Goal: Transaction & Acquisition: Subscribe to service/newsletter

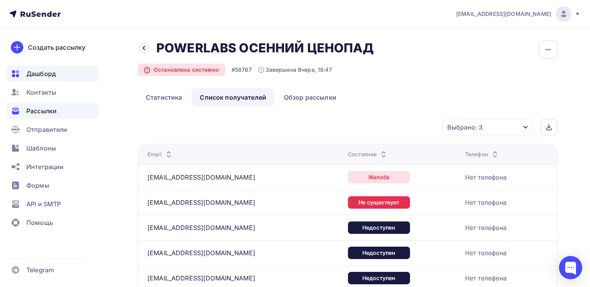
scroll to position [851, 0]
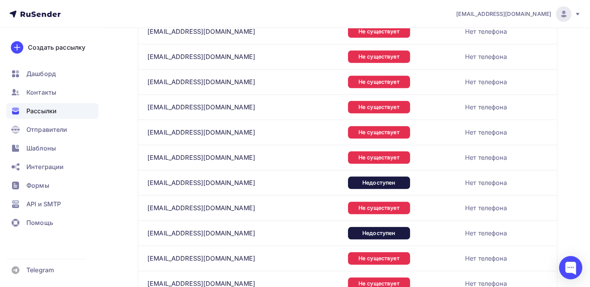
click at [52, 104] on div "Рассылки" at bounding box center [52, 111] width 92 height 16
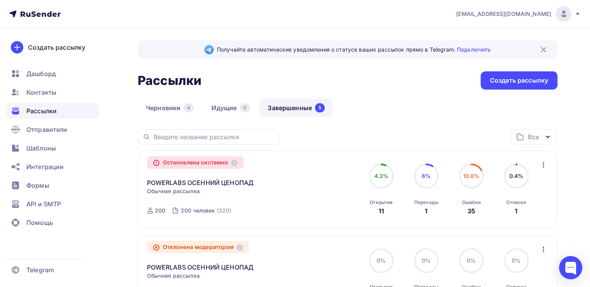
click at [156, 176] on div "POWERLABS ОСЕННИЙ ЦЕНОПАД Копировать в новую" at bounding box center [235, 178] width 177 height 19
click at [158, 184] on link "POWERLABS ОСЕННИЙ ЦЕНОПАД" at bounding box center [200, 182] width 107 height 9
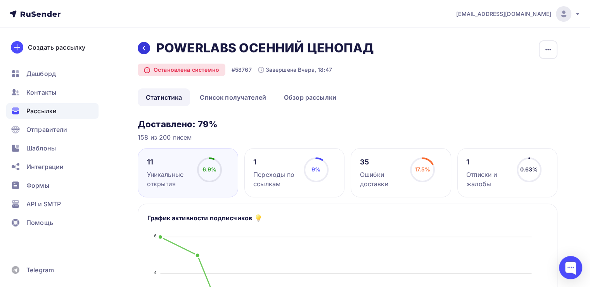
click at [145, 45] on icon at bounding box center [144, 48] width 6 height 6
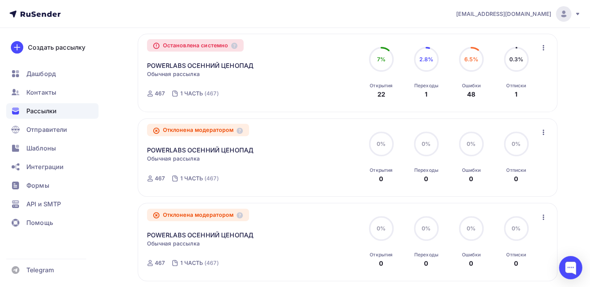
scroll to position [310, 0]
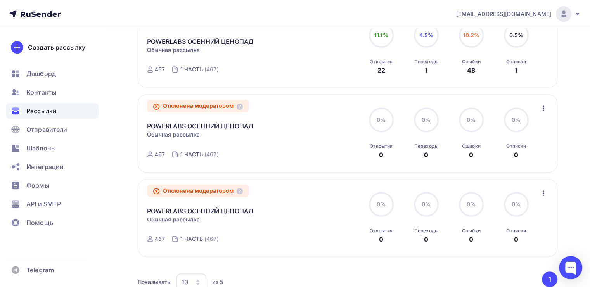
click at [47, 83] on ul "Дашборд Контакты Рассылки Отправители Шаблоны Интеграции Формы API и SMTP Помощь" at bounding box center [52, 150] width 92 height 169
click at [45, 88] on span "Контакты" at bounding box center [41, 92] width 30 height 9
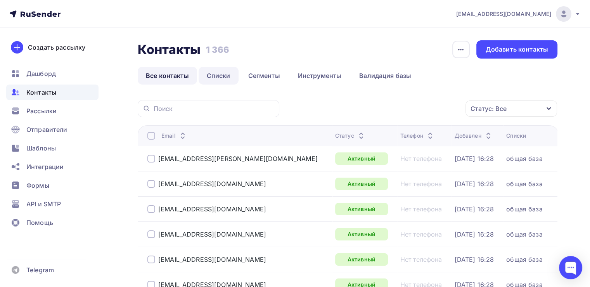
click at [217, 81] on link "Списки" at bounding box center [218, 76] width 40 height 18
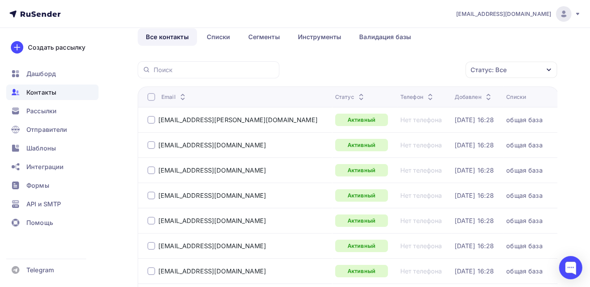
click at [521, 70] on div "Статус: Все" at bounding box center [510, 70] width 91 height 16
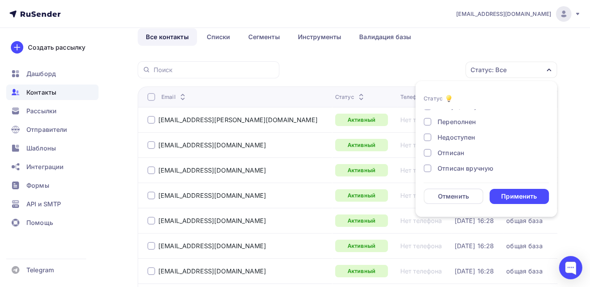
scroll to position [0, 0]
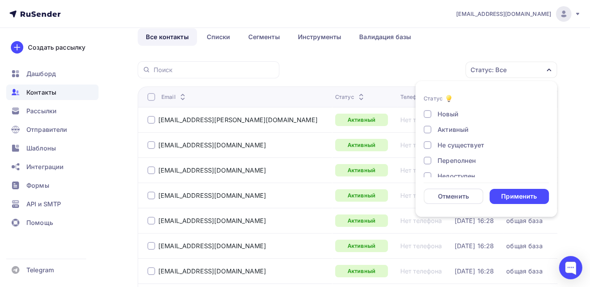
click at [460, 144] on div "Не существует" at bounding box center [460, 144] width 47 height 9
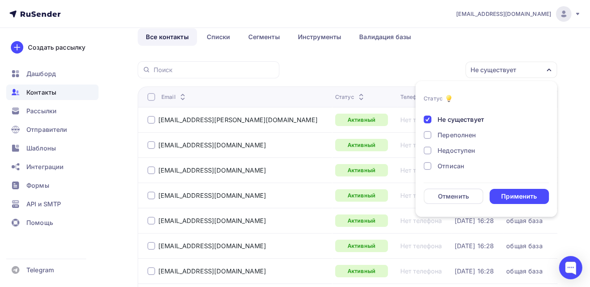
scroll to position [39, 0]
click at [456, 120] on div "Переполнен" at bounding box center [456, 121] width 38 height 9
click at [456, 136] on div "Недоступен" at bounding box center [456, 137] width 38 height 9
click at [453, 154] on div "Отписан" at bounding box center [450, 152] width 27 height 9
click at [453, 166] on div "Отписан вручную" at bounding box center [465, 168] width 56 height 9
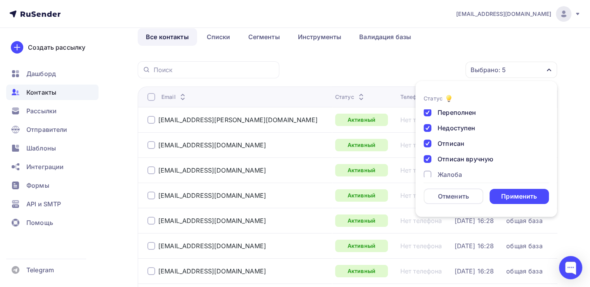
scroll to position [56, 0]
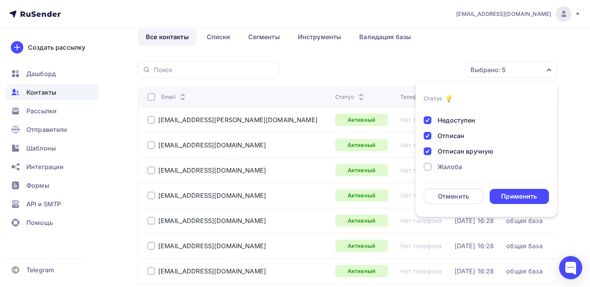
click at [451, 165] on div "Жалоба" at bounding box center [449, 166] width 24 height 9
click at [535, 203] on div "Применить" at bounding box center [519, 196] width 60 height 15
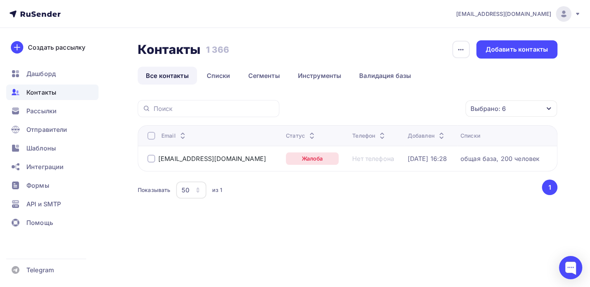
scroll to position [0, 0]
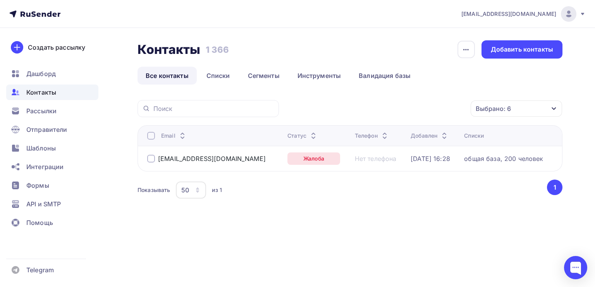
click at [148, 136] on div at bounding box center [151, 136] width 8 height 8
click at [450, 112] on icon "button" at bounding box center [454, 108] width 9 height 9
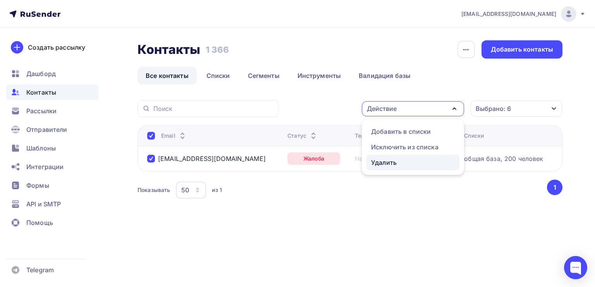
click at [396, 160] on div "Удалить" at bounding box center [384, 162] width 26 height 9
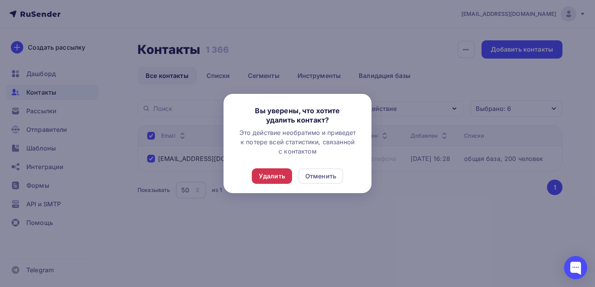
click at [282, 175] on div "Удалить" at bounding box center [272, 175] width 26 height 9
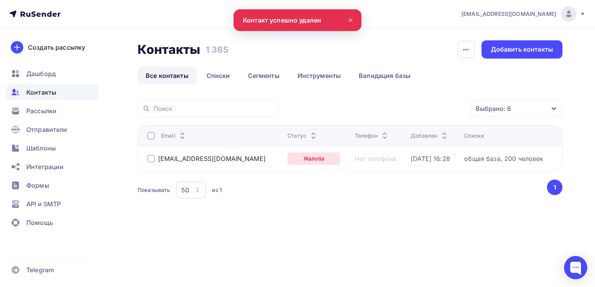
click at [153, 133] on div at bounding box center [151, 136] width 8 height 8
click at [151, 132] on div at bounding box center [151, 136] width 8 height 8
click at [457, 102] on div "Действие" at bounding box center [413, 108] width 102 height 15
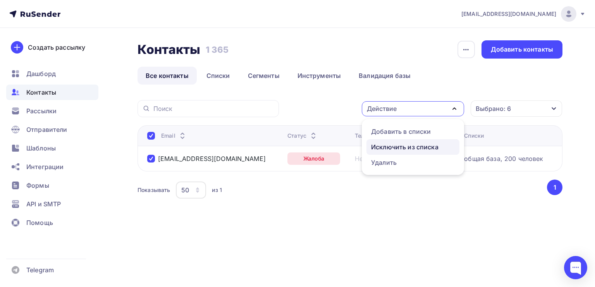
click at [419, 145] on div "Исключить из списка" at bounding box center [404, 146] width 67 height 9
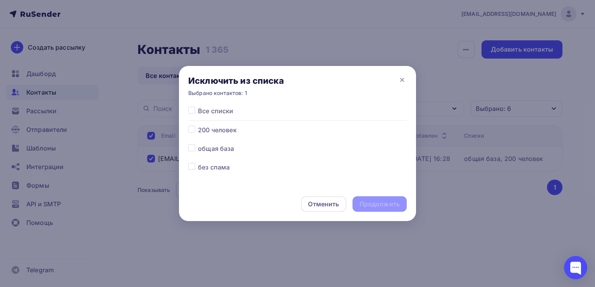
click at [198, 106] on label at bounding box center [198, 106] width 0 height 0
click at [192, 112] on input "checkbox" at bounding box center [191, 109] width 7 height 7
checkbox input "true"
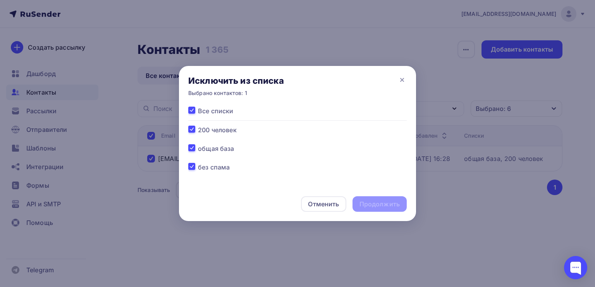
checkbox input "true"
click at [402, 206] on div "Продолжить" at bounding box center [380, 204] width 54 height 16
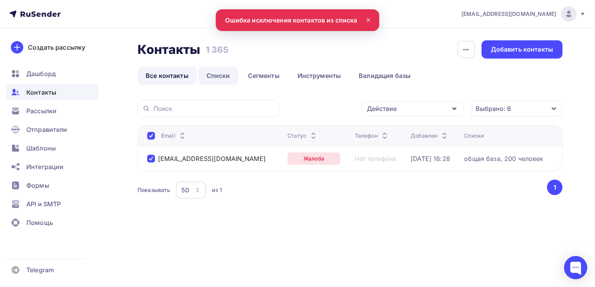
click at [222, 73] on link "Списки" at bounding box center [218, 76] width 40 height 18
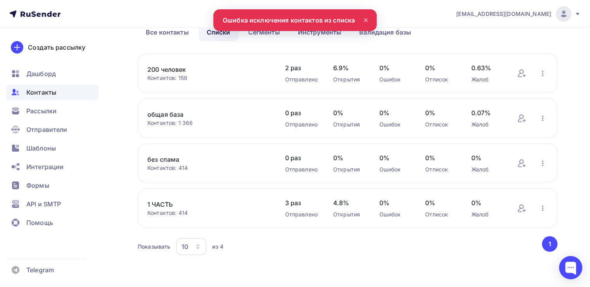
scroll to position [44, 0]
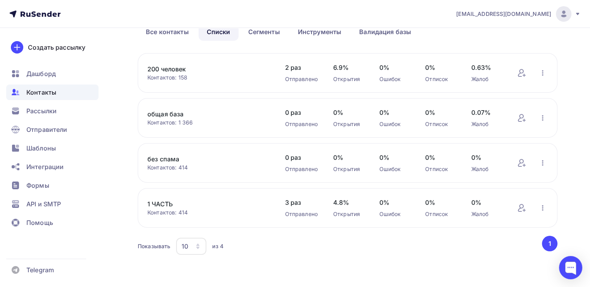
click at [179, 110] on link "общая база" at bounding box center [208, 113] width 122 height 9
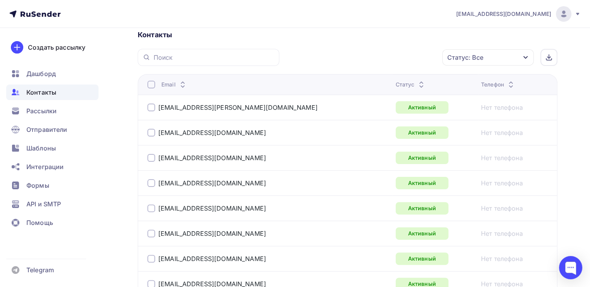
scroll to position [116, 0]
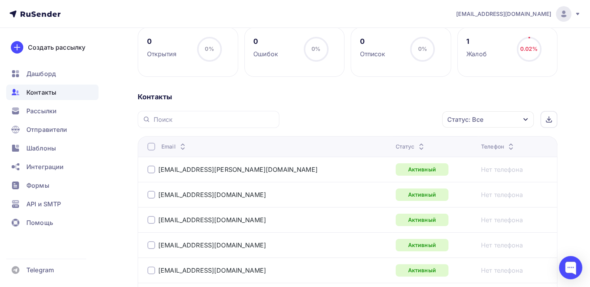
drag, startPoint x: 484, startPoint y: 117, endPoint x: 483, endPoint y: 122, distance: 5.5
click at [483, 117] on div "Статус: Все" at bounding box center [487, 119] width 91 height 16
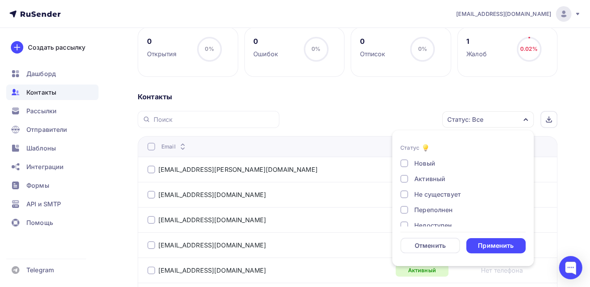
click at [448, 195] on div "Не существует" at bounding box center [437, 194] width 47 height 9
click at [486, 245] on div "Применить" at bounding box center [496, 245] width 36 height 9
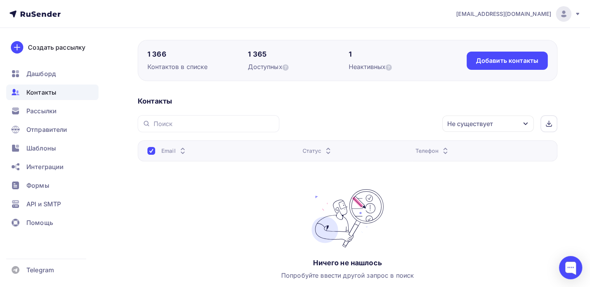
scroll to position [115, 0]
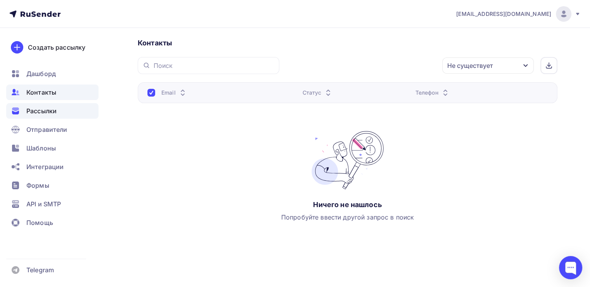
click at [40, 111] on span "Рассылки" at bounding box center [41, 110] width 30 height 9
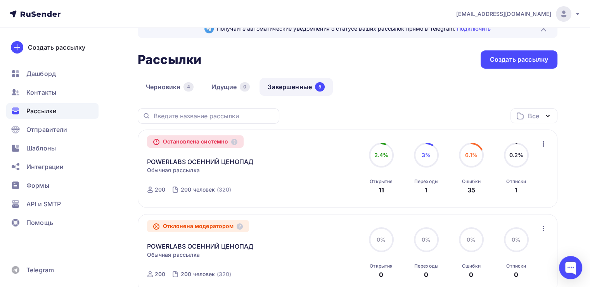
scroll to position [39, 0]
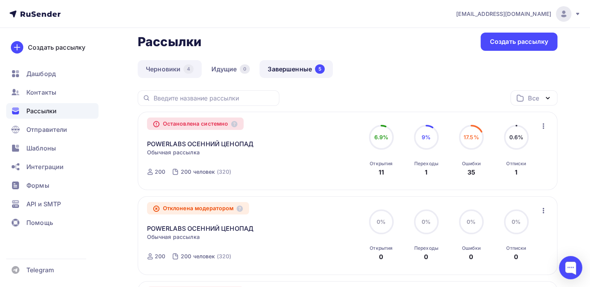
click at [164, 62] on link "Черновики 4" at bounding box center [170, 69] width 64 height 18
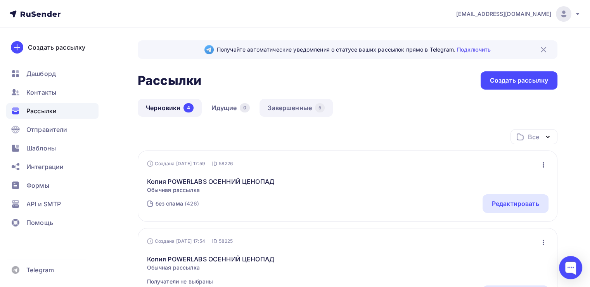
click at [297, 109] on link "Завершенные 5" at bounding box center [295, 108] width 73 height 18
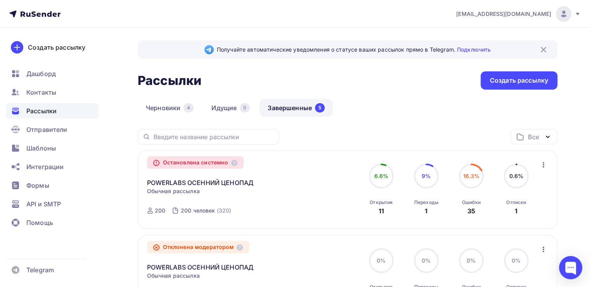
click at [544, 164] on icon "button" at bounding box center [543, 164] width 9 height 9
click at [47, 106] on span "Рассылки" at bounding box center [41, 110] width 30 height 9
click at [46, 150] on span "Шаблоны" at bounding box center [40, 147] width 29 height 9
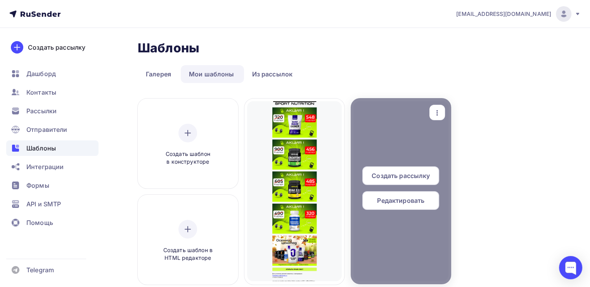
click at [438, 110] on icon "button" at bounding box center [436, 112] width 9 height 9
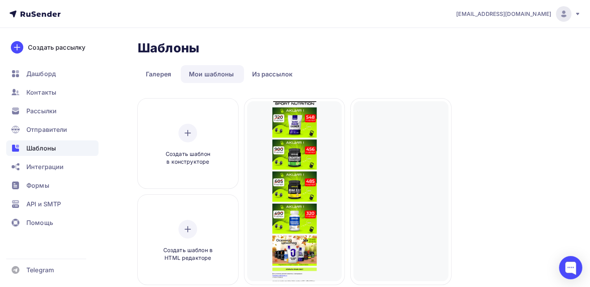
click at [515, 239] on div "Создать шаблон в конструкторе Создать шаблон в HTML редакторе Создать рассылку …" at bounding box center [347, 207] width 419 height 219
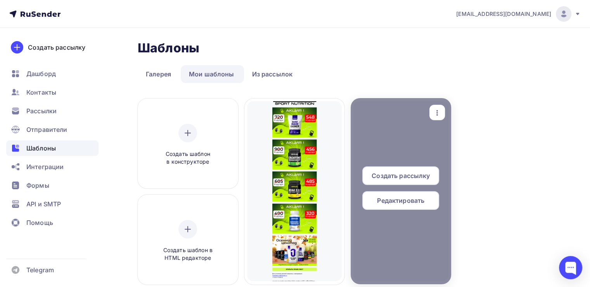
click at [411, 199] on span "Редактировать" at bounding box center [400, 200] width 47 height 9
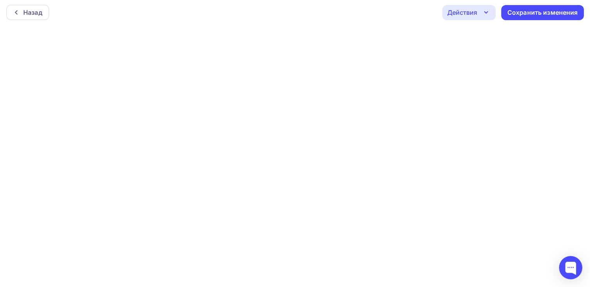
scroll to position [2, 0]
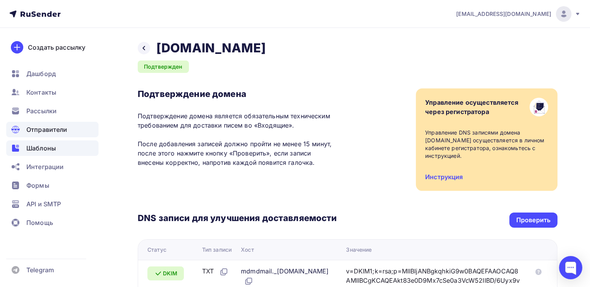
click at [36, 141] on div "Шаблоны" at bounding box center [52, 148] width 92 height 16
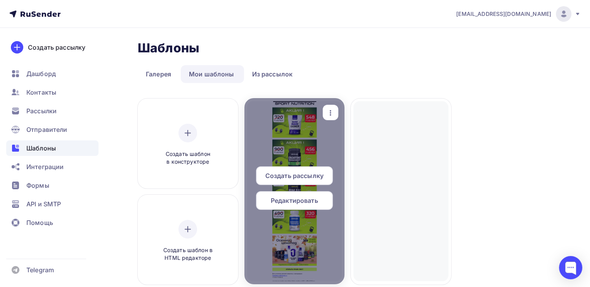
click at [328, 113] on icon "button" at bounding box center [330, 112] width 9 height 9
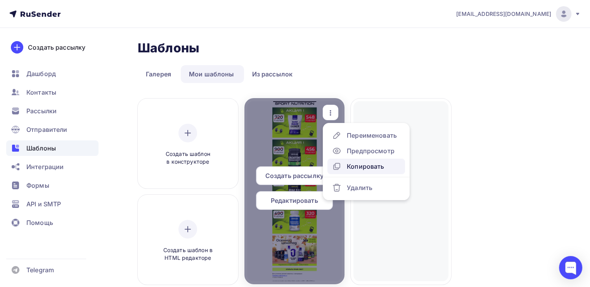
click at [357, 162] on div "Копировать" at bounding box center [365, 166] width 37 height 9
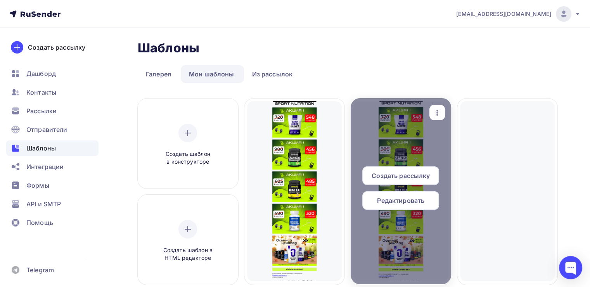
click at [405, 203] on span "Редактировать" at bounding box center [400, 200] width 47 height 9
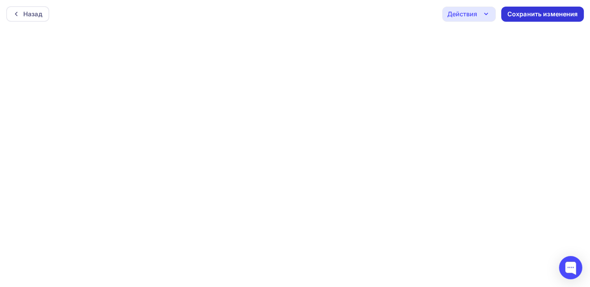
click at [568, 14] on div "Сохранить изменения" at bounding box center [542, 14] width 71 height 9
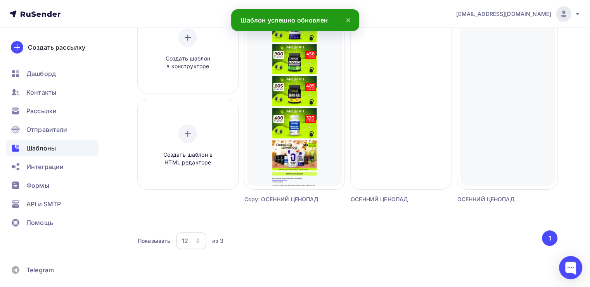
scroll to position [99, 0]
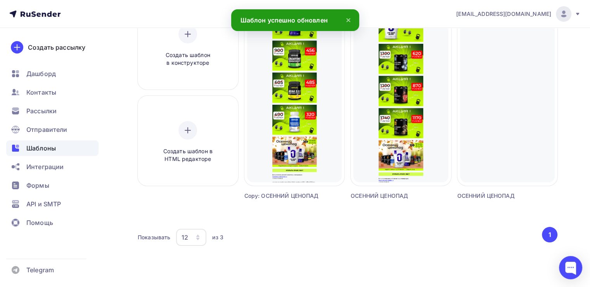
click at [399, 194] on div "ОСЕННИЙ ЦЕНОПАД" at bounding box center [387, 196] width 75 height 8
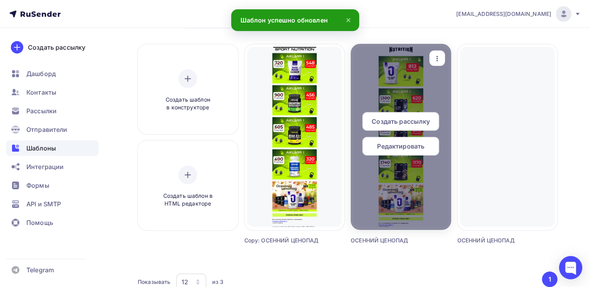
scroll to position [0, 0]
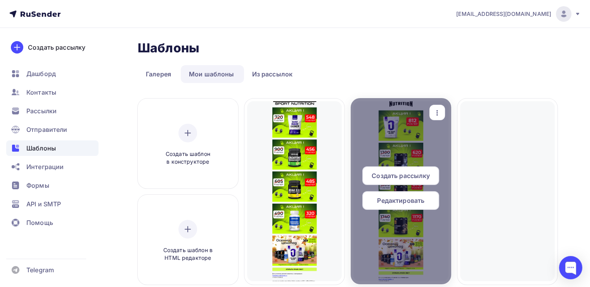
click at [441, 111] on div "button" at bounding box center [437, 112] width 16 height 15
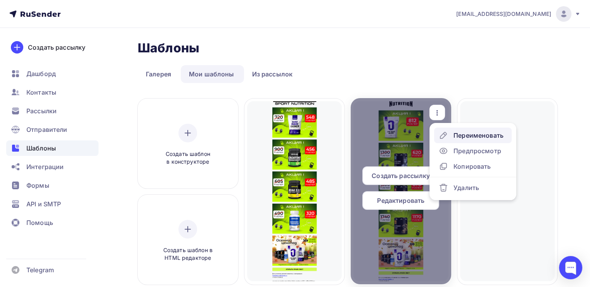
click at [474, 135] on div "Переименовать" at bounding box center [478, 135] width 50 height 9
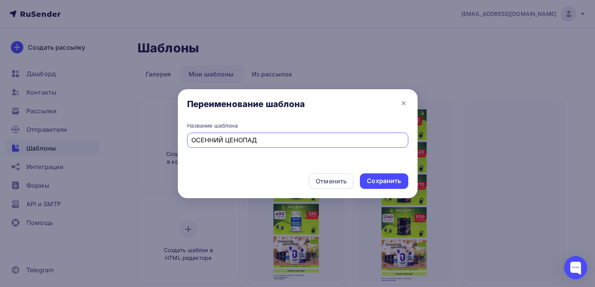
drag, startPoint x: 307, startPoint y: 141, endPoint x: 154, endPoint y: 142, distance: 152.8
click at [154, 141] on div "Переименование шаблона Название шаблона ОСЕННИЙ ЦЕНОПАД Отменить Сохранить" at bounding box center [297, 143] width 595 height 287
type input "щ"
type input "ONE NUTRITION"
click at [377, 176] on div "Сохранить" at bounding box center [384, 181] width 48 height 16
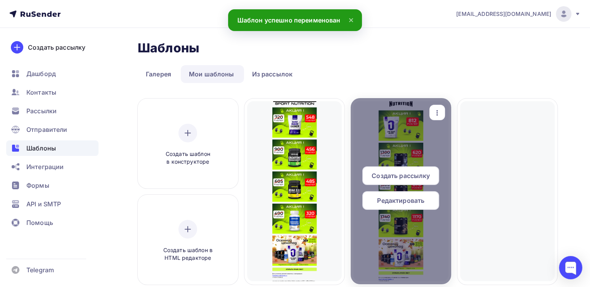
click at [432, 172] on div "Создать рассылку" at bounding box center [400, 175] width 77 height 19
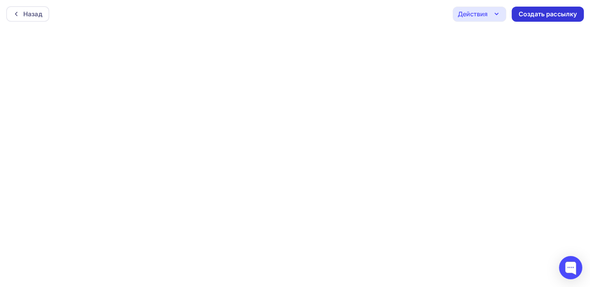
click at [576, 10] on div "Создать рассылку" at bounding box center [547, 14] width 58 height 9
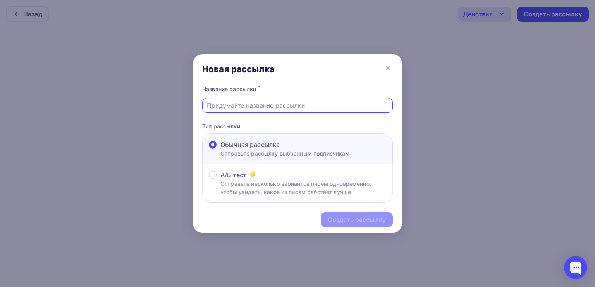
click at [250, 104] on input "text" at bounding box center [298, 105] width 182 height 9
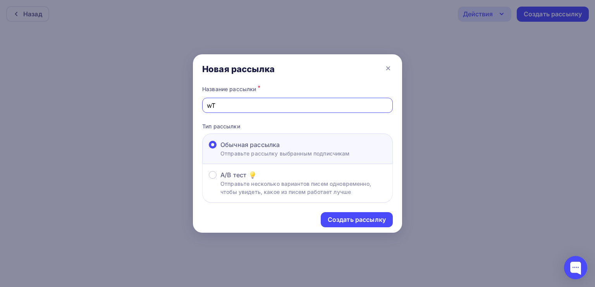
type input "w"
type input "ц"
paste input "🍁🍂"
click at [314, 104] on input "Цены падают, как листья с деревье 🍁🍂" at bounding box center [298, 105] width 182 height 9
drag, startPoint x: 329, startPoint y: 104, endPoint x: 324, endPoint y: 104, distance: 5.4
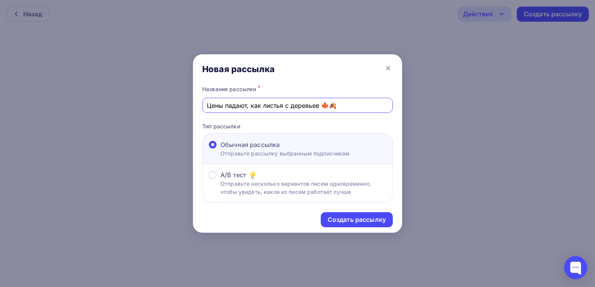
click at [324, 104] on input "Цены падают, как листья с деревьев 🍁🍂" at bounding box center [298, 105] width 182 height 9
drag, startPoint x: 341, startPoint y: 104, endPoint x: 323, endPoint y: 104, distance: 17.8
click at [323, 104] on input "Цены падают, как листья с деревьев 🍂" at bounding box center [298, 105] width 182 height 9
click at [338, 106] on input "Цены падают, как листья с деревьев 🍂" at bounding box center [298, 105] width 182 height 9
paste input "🍂"
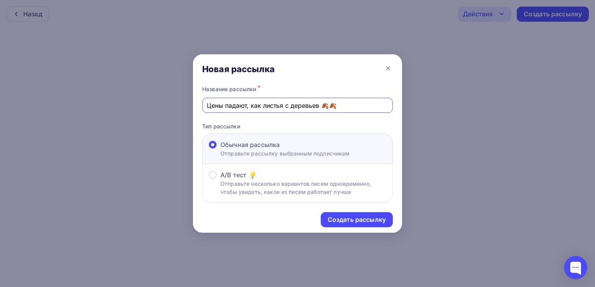
paste input "🍂"
type input "Цены падают, как листья с деревьев 🍂🍂🍂"
click at [349, 219] on div "Создать рассылку" at bounding box center [357, 219] width 58 height 9
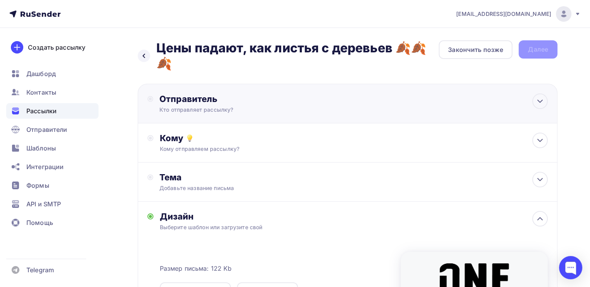
click at [242, 101] on div "Отправитель" at bounding box center [243, 98] width 168 height 11
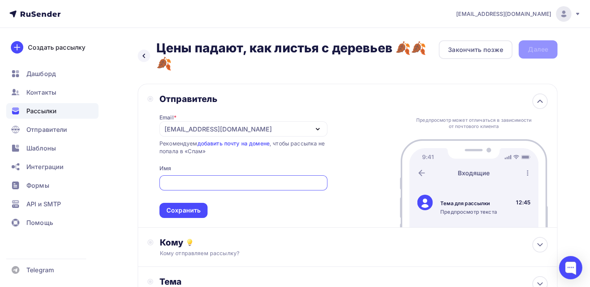
click at [197, 178] on input "text" at bounding box center [243, 182] width 159 height 9
click at [202, 184] on input "text" at bounding box center [243, 182] width 159 height 9
type input "Щ"
type input "f"
type input "з"
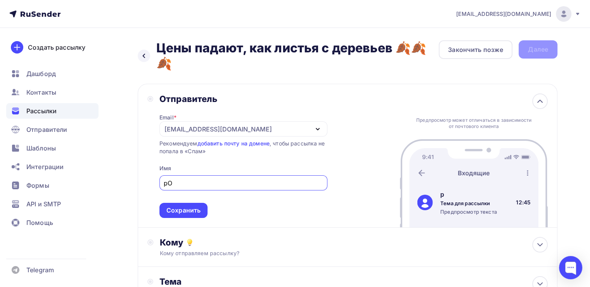
type input "p"
click at [198, 183] on input "Powerlabs-One nutrition" at bounding box center [243, 182] width 159 height 9
click at [289, 185] on input "Powerlabs+One nutrition" at bounding box center [243, 182] width 159 height 9
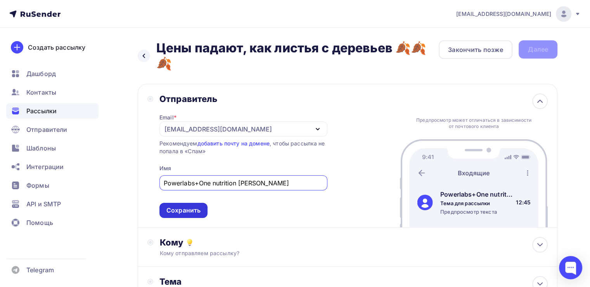
type input "Powerlabs+One nutrition Алексей Маливанов"
click at [190, 209] on div "Сохранить" at bounding box center [183, 210] width 34 height 9
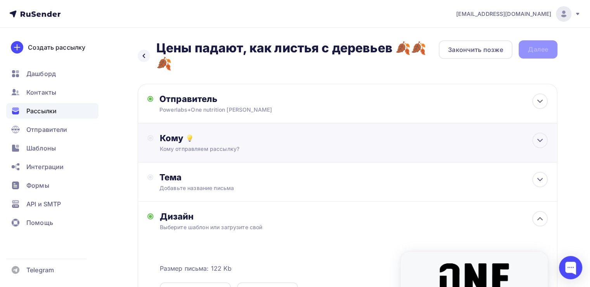
click at [207, 149] on div "Кому отправляем рассылку?" at bounding box center [334, 149] width 349 height 8
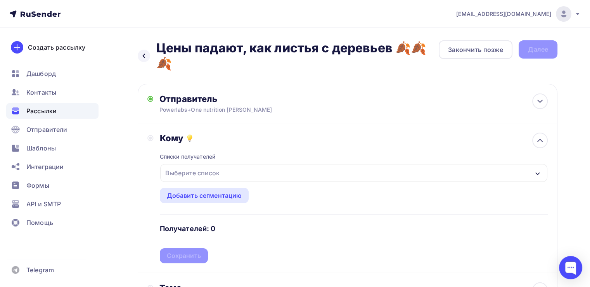
click at [206, 169] on div "Выберите список" at bounding box center [192, 173] width 60 height 14
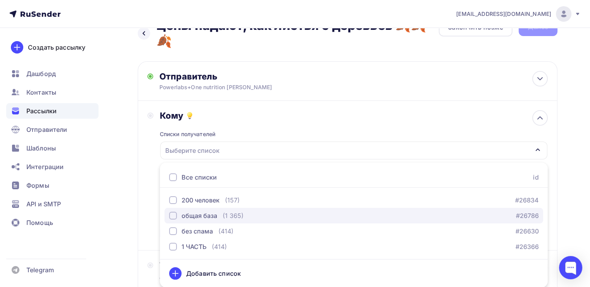
click at [172, 217] on div "button" at bounding box center [173, 216] width 8 height 8
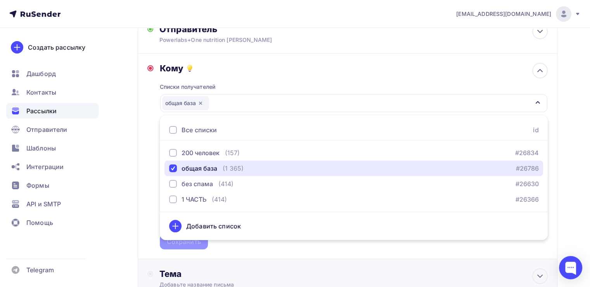
scroll to position [139, 0]
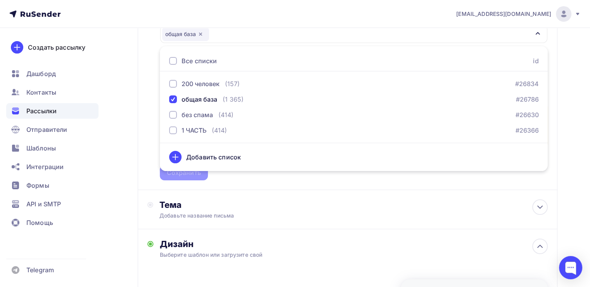
click at [271, 183] on div "Кому Списки получателей общая база Все списки id 200 человек (157) #26834 общая…" at bounding box center [347, 86] width 419 height 205
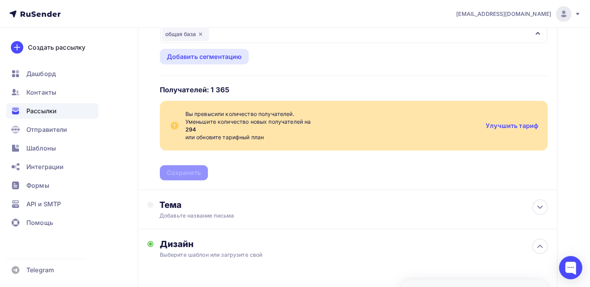
click at [198, 37] on div "общая база" at bounding box center [185, 34] width 47 height 14
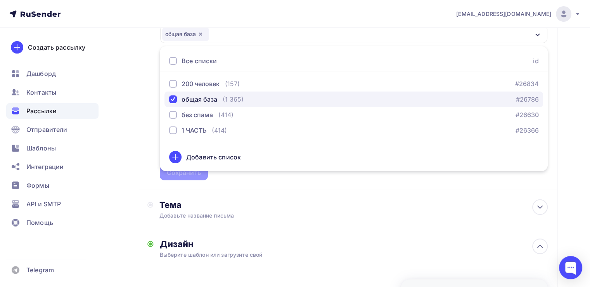
click at [180, 99] on div "общая база" at bounding box center [193, 99] width 48 height 9
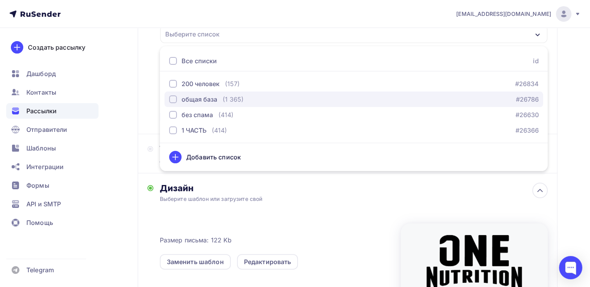
click at [180, 99] on div "общая база" at bounding box center [193, 99] width 48 height 9
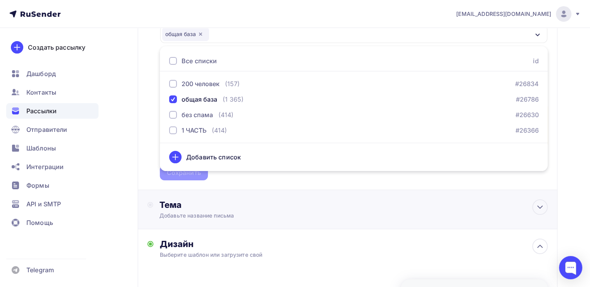
click at [290, 196] on div "Тема Добавьте название письма Тема * Рекомендуем использовать не более 150 симв…" at bounding box center [347, 209] width 419 height 39
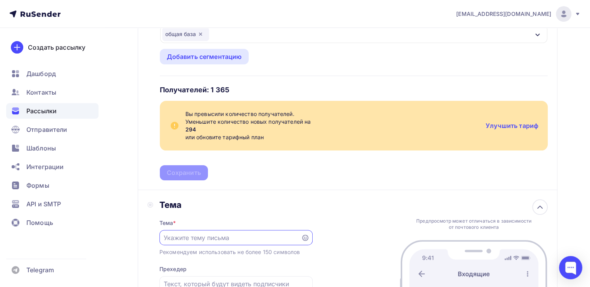
scroll to position [0, 0]
click at [537, 122] on link "Улучшить тариф" at bounding box center [511, 126] width 53 height 8
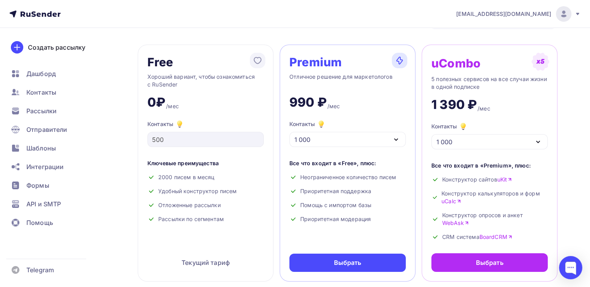
scroll to position [78, 0]
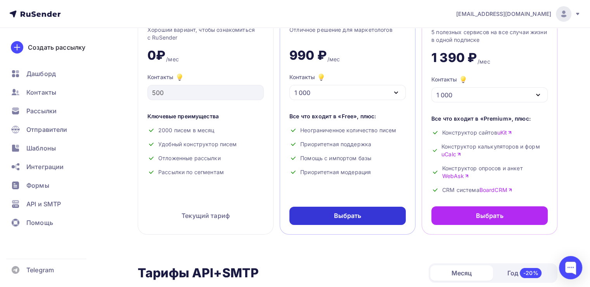
click at [361, 214] on div "Выбрать" at bounding box center [347, 216] width 116 height 18
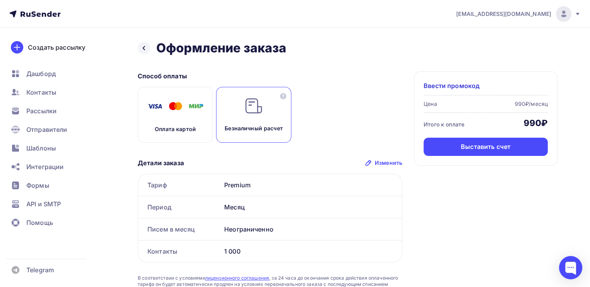
click at [176, 119] on div "Оплата картой" at bounding box center [175, 115] width 75 height 56
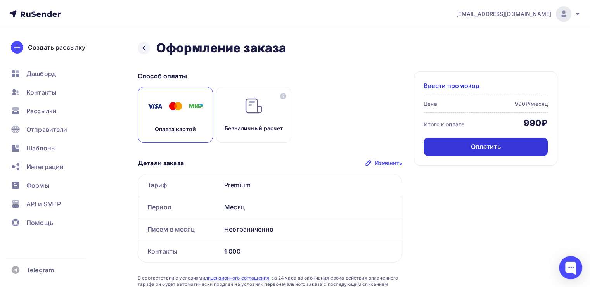
click at [487, 147] on div "Оплатить" at bounding box center [485, 146] width 30 height 9
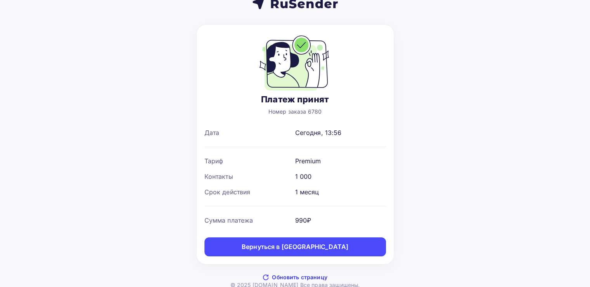
scroll to position [23, 0]
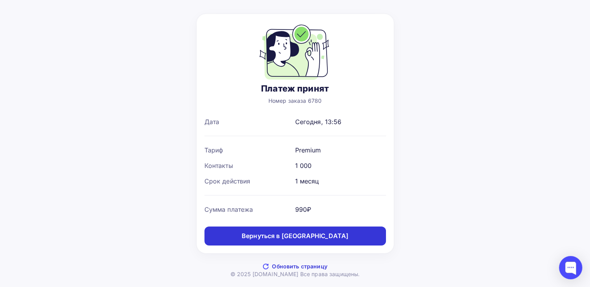
click at [316, 236] on div "Вернуться в дашборд" at bounding box center [295, 235] width 107 height 9
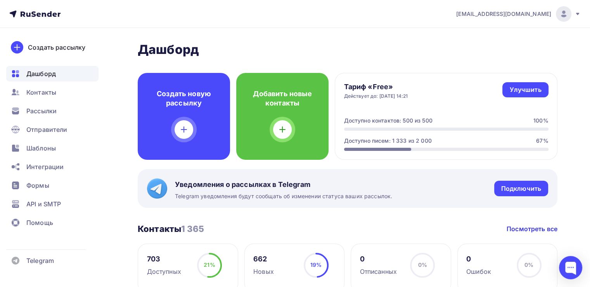
scroll to position [194, 0]
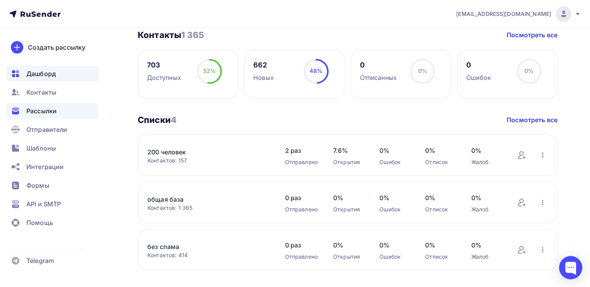
click at [55, 114] on span "Рассылки" at bounding box center [41, 110] width 30 height 9
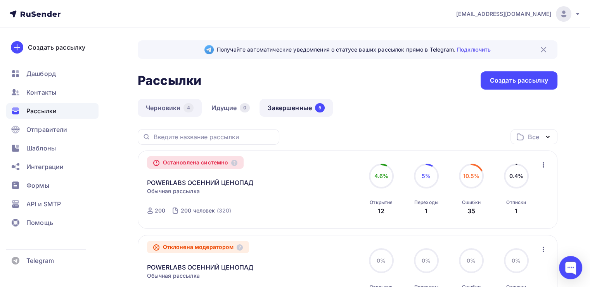
click at [173, 109] on link "Черновики 4" at bounding box center [170, 108] width 64 height 18
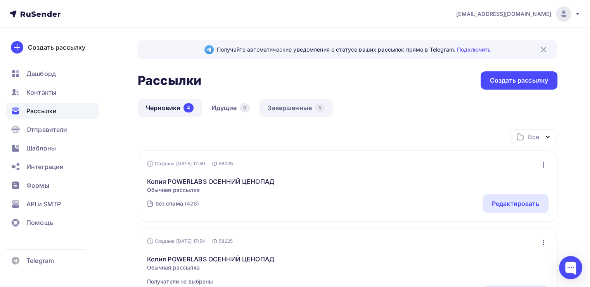
click at [285, 104] on link "Завершенные 5" at bounding box center [295, 108] width 73 height 18
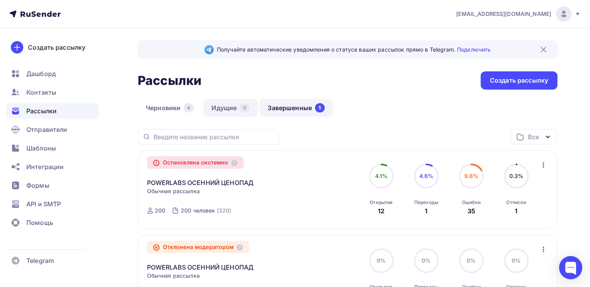
click at [235, 107] on link "Идущие 0" at bounding box center [230, 108] width 55 height 18
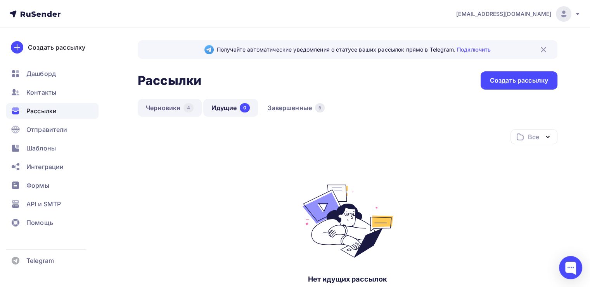
click at [157, 105] on link "Черновики 4" at bounding box center [170, 108] width 64 height 18
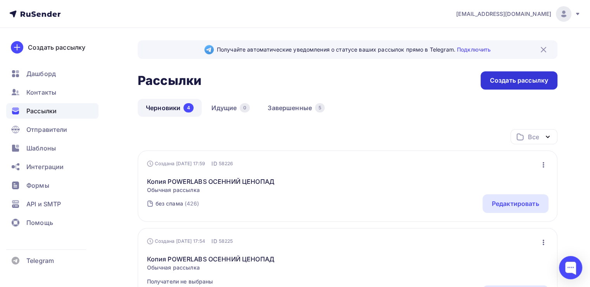
click at [516, 80] on div "Создать рассылку" at bounding box center [519, 80] width 58 height 9
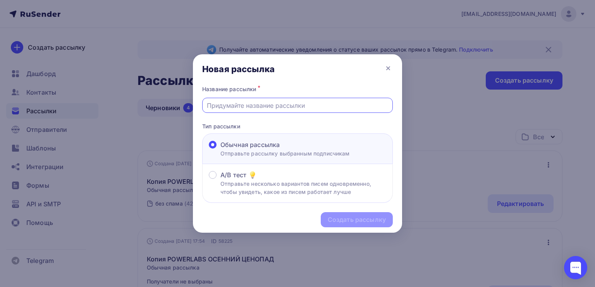
click at [299, 101] on input "text" at bounding box center [298, 105] width 182 height 9
click at [288, 101] on input "text" at bounding box center [298, 105] width 182 height 9
type input "Цены падают, как листья с деревьев 🍂🍂🍂"
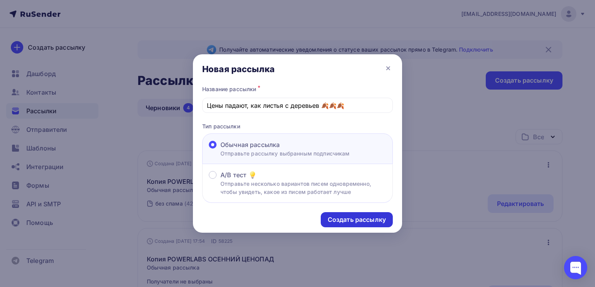
click at [360, 213] on div "Создать рассылку" at bounding box center [357, 219] width 72 height 15
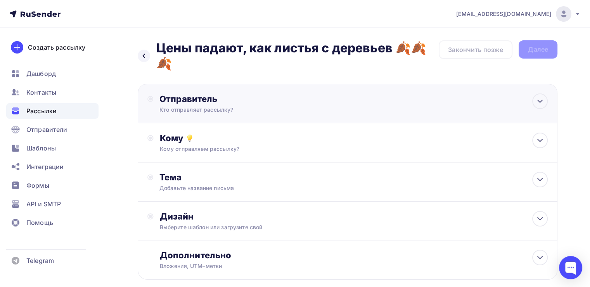
click at [197, 98] on div "Отправитель" at bounding box center [243, 98] width 168 height 11
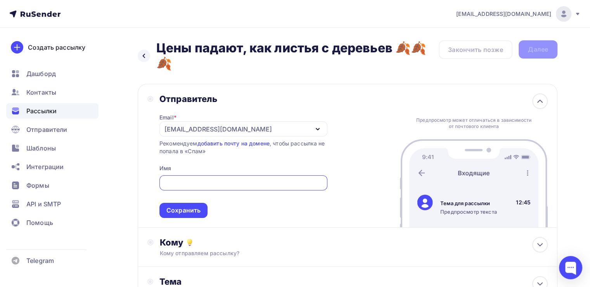
click at [186, 179] on input "text" at bounding box center [243, 182] width 159 height 9
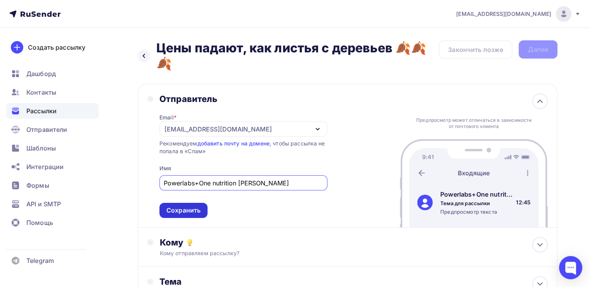
type input "Powerlabs+One nutrition Алексей Маливанов"
click at [178, 210] on div "Сохранить" at bounding box center [183, 210] width 34 height 9
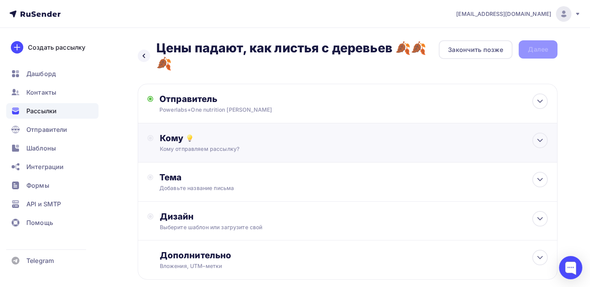
click at [181, 144] on div "Кому Кому отправляем рассылку? Списки получателей Выберите список Все списки id…" at bounding box center [354, 143] width 388 height 20
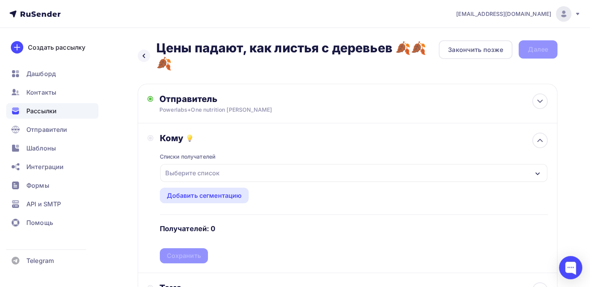
click at [188, 170] on div "Выберите список" at bounding box center [192, 173] width 60 height 14
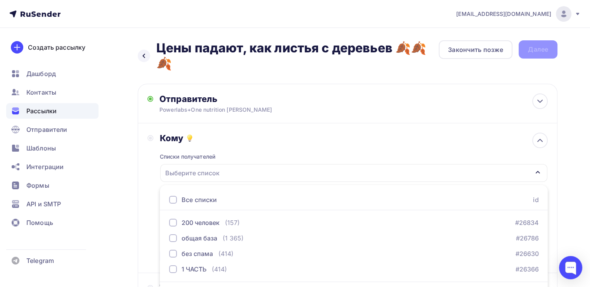
scroll to position [22, 0]
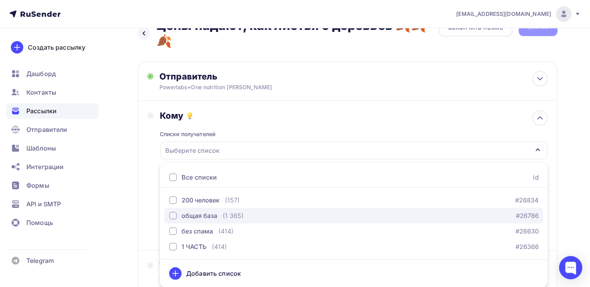
click at [171, 214] on div "button" at bounding box center [173, 216] width 8 height 8
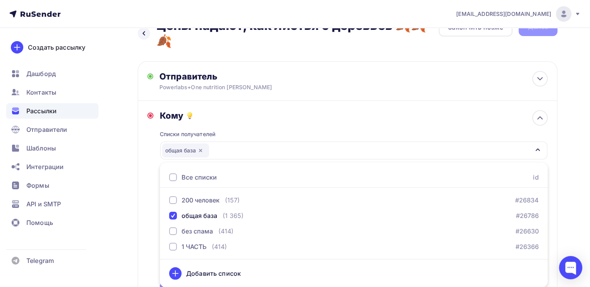
click at [152, 237] on div "Кому Списки получателей общая база Все списки id 200 человек (157) #26834 общая…" at bounding box center [347, 203] width 400 height 186
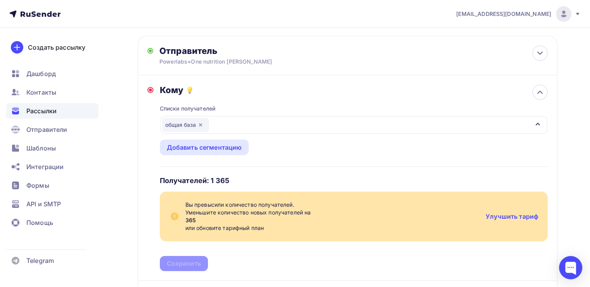
scroll to position [61, 0]
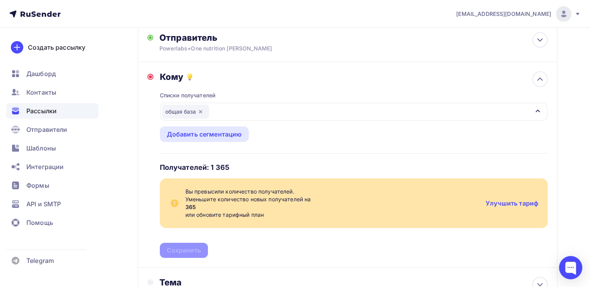
click at [154, 76] on div "Кому Списки получателей общая база Все списки id 200 человек (157) #26834 общая…" at bounding box center [347, 164] width 400 height 186
click at [250, 110] on div "общая база" at bounding box center [353, 112] width 387 height 18
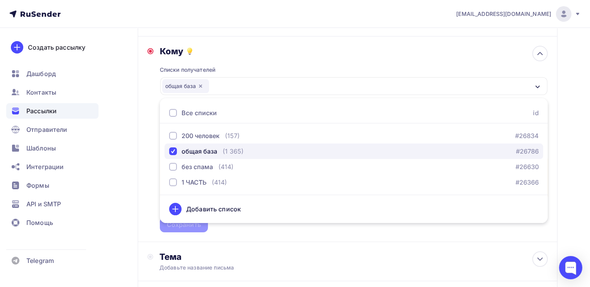
scroll to position [100, 0]
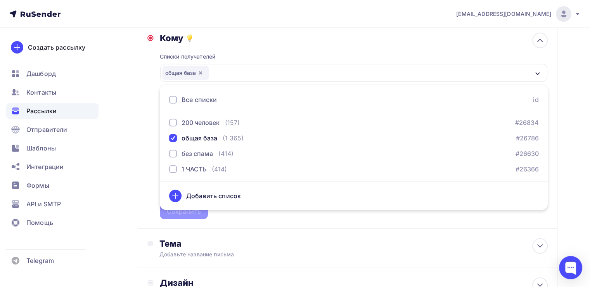
click at [169, 103] on div "Все списки" at bounding box center [193, 99] width 48 height 9
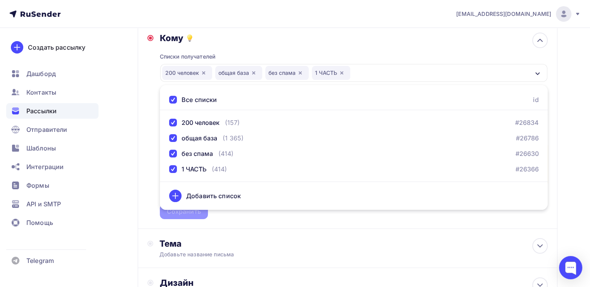
click at [169, 103] on div "Все списки" at bounding box center [193, 99] width 48 height 9
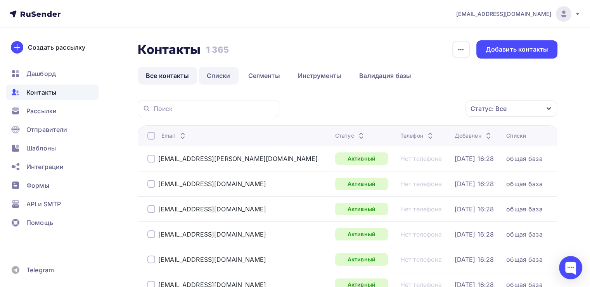
click at [228, 78] on link "Списки" at bounding box center [218, 76] width 40 height 18
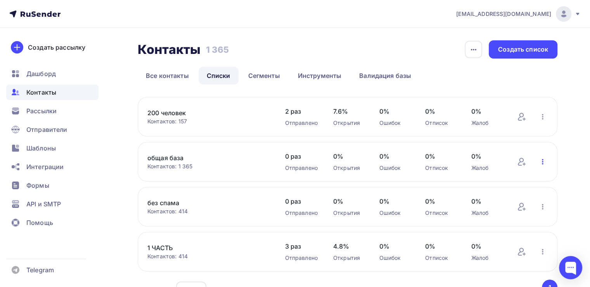
click at [543, 161] on icon "button" at bounding box center [542, 161] width 9 height 9
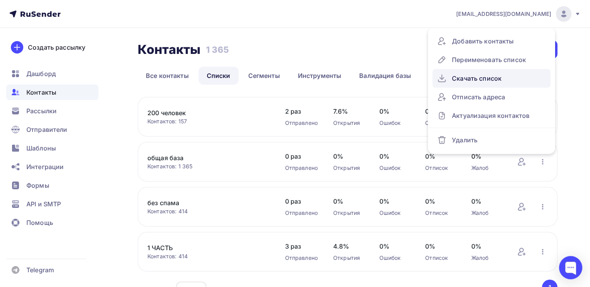
click at [495, 76] on div "Скачать список" at bounding box center [491, 78] width 109 height 12
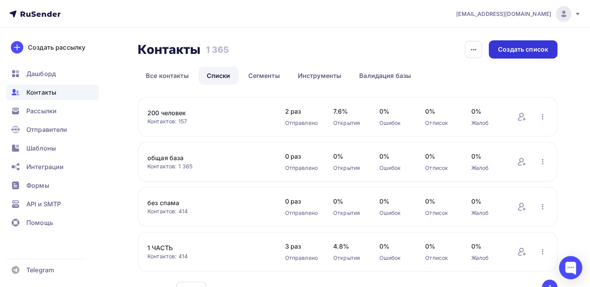
click at [545, 49] on div "Создать список" at bounding box center [523, 49] width 50 height 9
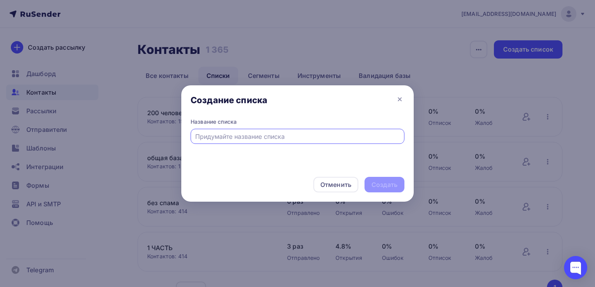
click at [293, 133] on input "text" at bounding box center [297, 136] width 205 height 9
type input "1к"
click at [395, 180] on div "Создать" at bounding box center [385, 184] width 26 height 9
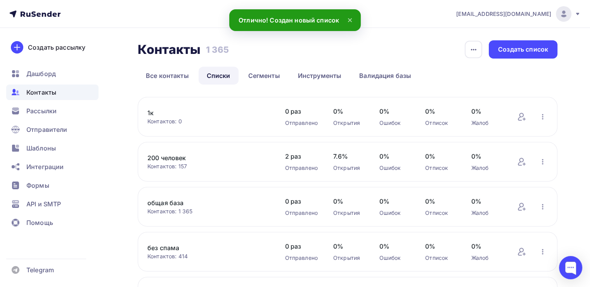
click at [551, 115] on div "1к Контактов: 0 Добавить контакты Переименовать список Скачать список Отписать …" at bounding box center [347, 117] width 419 height 40
click at [542, 115] on icon "button" at bounding box center [542, 116] width 9 height 9
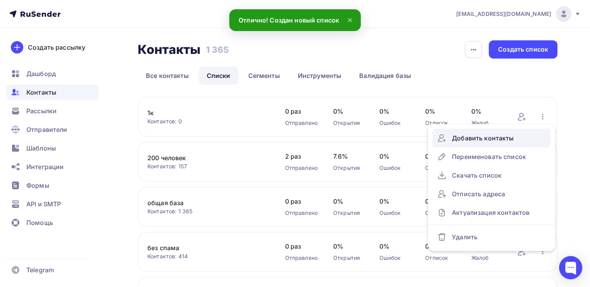
click at [489, 135] on div "Добавить контакты" at bounding box center [491, 138] width 109 height 12
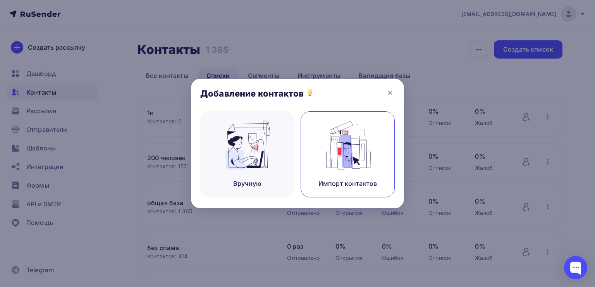
click at [357, 143] on img at bounding box center [348, 145] width 52 height 49
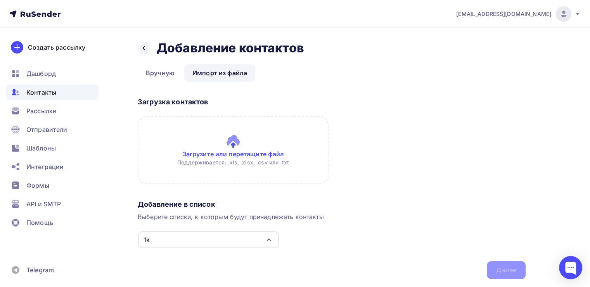
click at [261, 136] on input "file" at bounding box center [233, 150] width 191 height 68
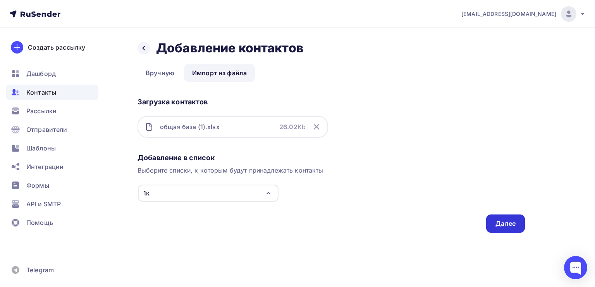
click at [510, 224] on div "Далее" at bounding box center [506, 223] width 20 height 9
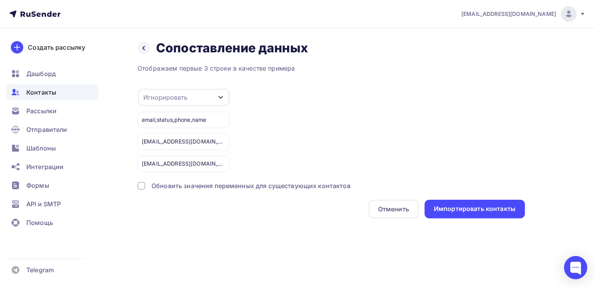
click at [207, 93] on div "Игнорировать" at bounding box center [183, 97] width 91 height 17
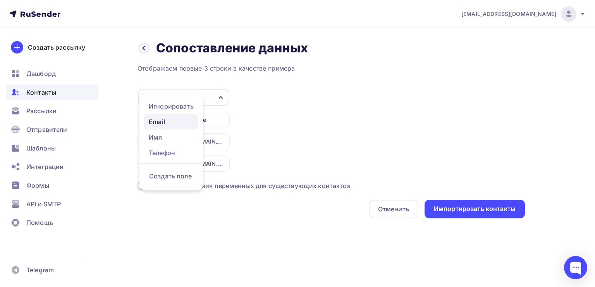
click at [162, 121] on div "Email" at bounding box center [171, 121] width 45 height 9
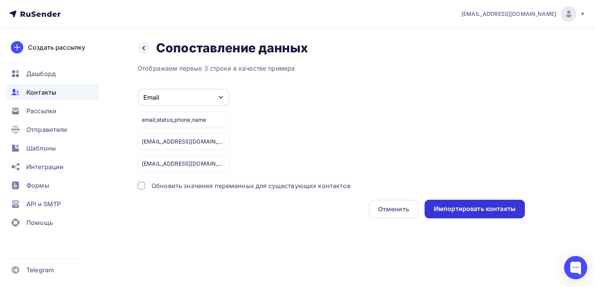
click at [488, 200] on div "Импортировать контакты" at bounding box center [475, 209] width 100 height 19
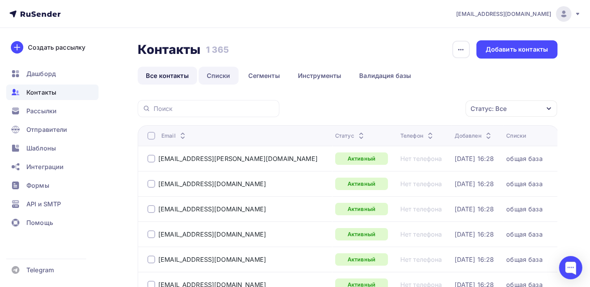
click at [218, 77] on link "Списки" at bounding box center [218, 76] width 40 height 18
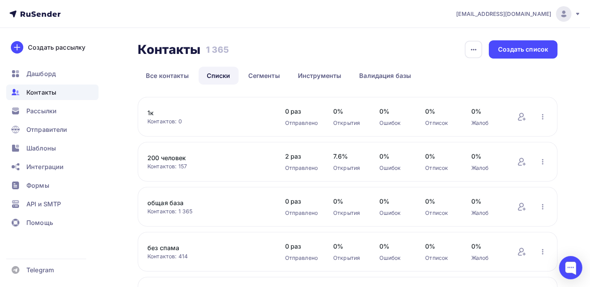
click at [289, 121] on div "Отправлено" at bounding box center [301, 123] width 33 height 8
click at [155, 110] on link "1к" at bounding box center [208, 112] width 122 height 9
click at [526, 48] on div "Создать список" at bounding box center [523, 49] width 50 height 9
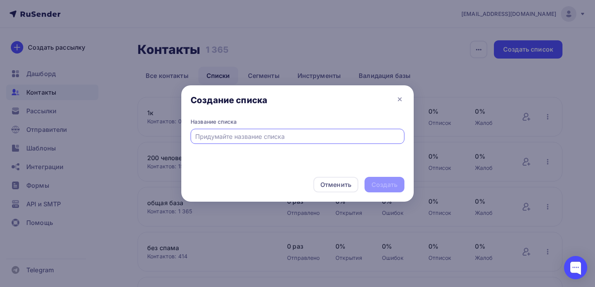
drag, startPoint x: 289, startPoint y: 133, endPoint x: 279, endPoint y: 142, distance: 13.2
click at [288, 135] on input "text" at bounding box center [297, 136] width 205 height 9
type input "еще 1 к"
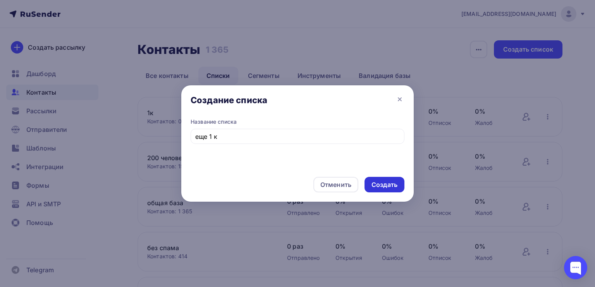
click at [394, 180] on div "Создать" at bounding box center [385, 185] width 40 height 16
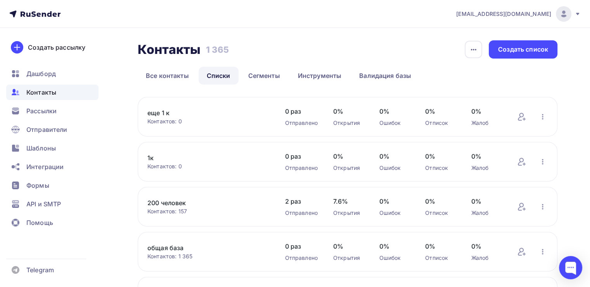
click at [165, 248] on link "общая база" at bounding box center [208, 247] width 122 height 9
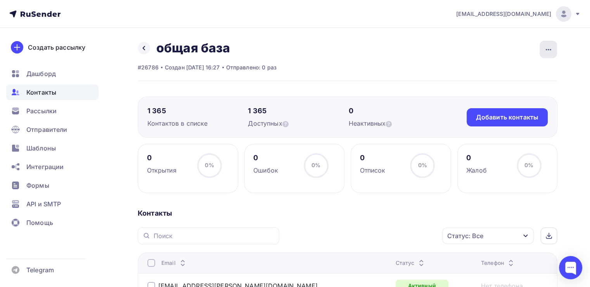
click at [545, 47] on icon "button" at bounding box center [548, 49] width 9 height 9
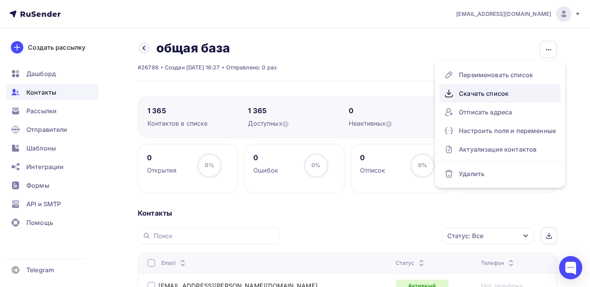
click at [503, 95] on div "Скачать список" at bounding box center [500, 93] width 112 height 12
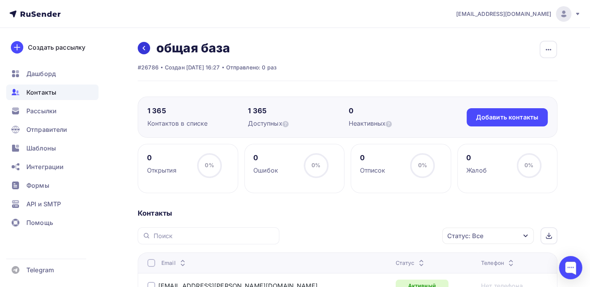
click at [147, 49] on link at bounding box center [144, 48] width 12 height 12
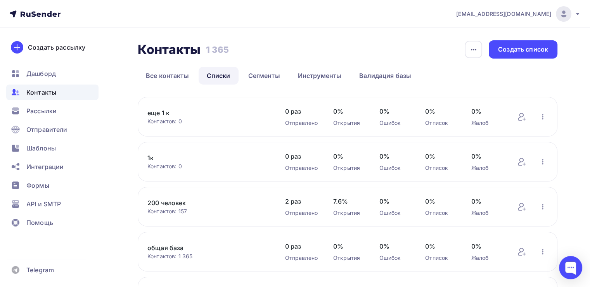
click at [211, 77] on link "Списки" at bounding box center [218, 76] width 40 height 18
click at [538, 109] on div "еще 1 к Контактов: 0 Добавить контакты Переименовать список Скачать список Отпи…" at bounding box center [347, 117] width 419 height 40
click at [160, 116] on link "еще 1 к" at bounding box center [208, 112] width 122 height 9
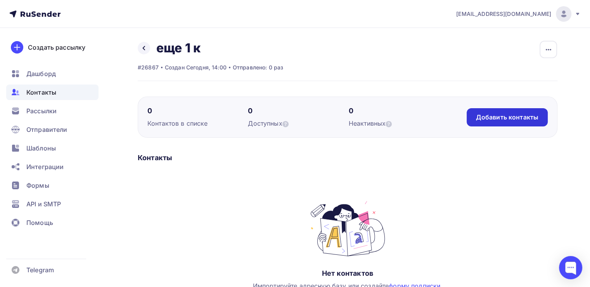
click at [507, 116] on div "Добавить контакты" at bounding box center [507, 117] width 62 height 9
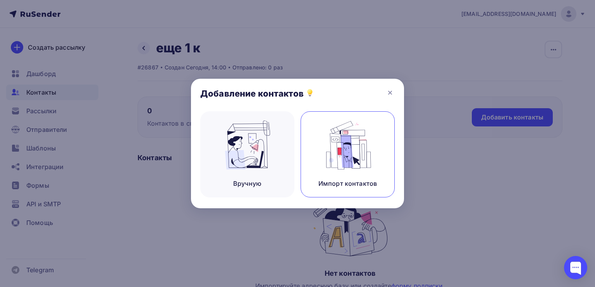
click at [327, 150] on img at bounding box center [348, 145] width 52 height 49
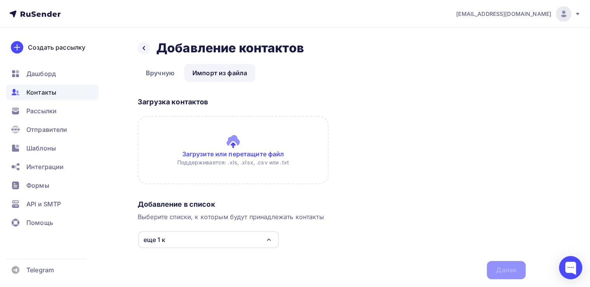
click at [221, 150] on input "file" at bounding box center [233, 150] width 191 height 68
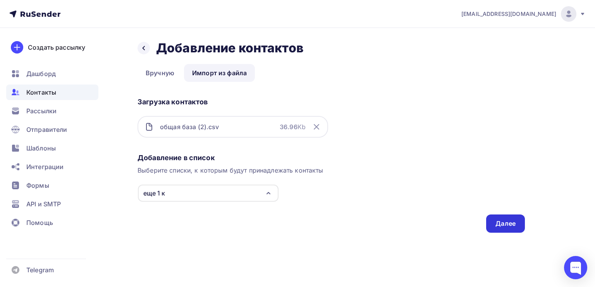
click at [504, 221] on div "Далее" at bounding box center [506, 223] width 20 height 9
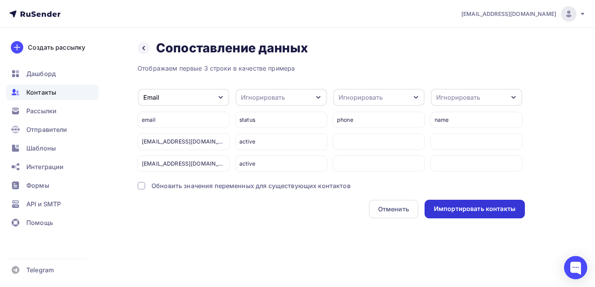
click at [492, 214] on div "Импортировать контакты" at bounding box center [475, 209] width 100 height 19
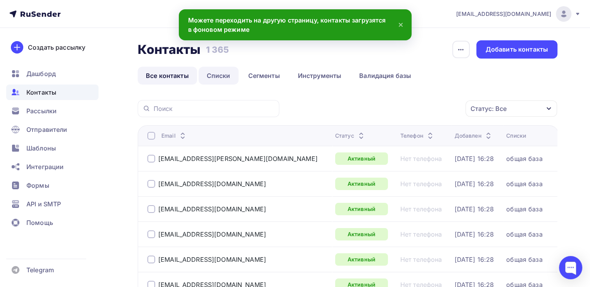
click at [200, 78] on link "Списки" at bounding box center [218, 76] width 40 height 18
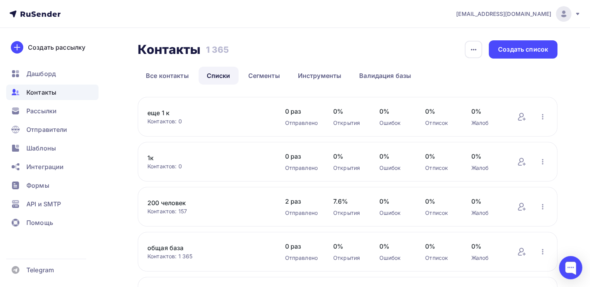
click at [152, 156] on link "1к" at bounding box center [208, 157] width 122 height 9
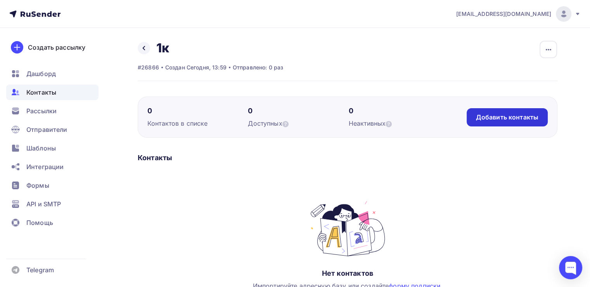
click at [523, 121] on div "Добавить контакты" at bounding box center [506, 117] width 81 height 18
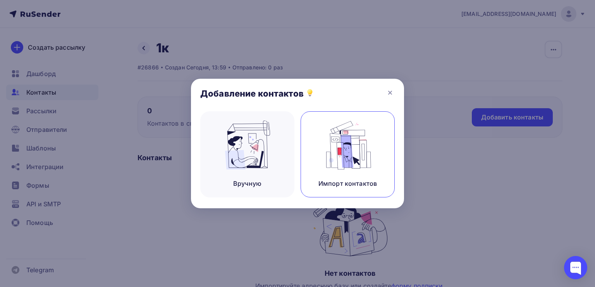
click at [344, 151] on img at bounding box center [348, 145] width 52 height 49
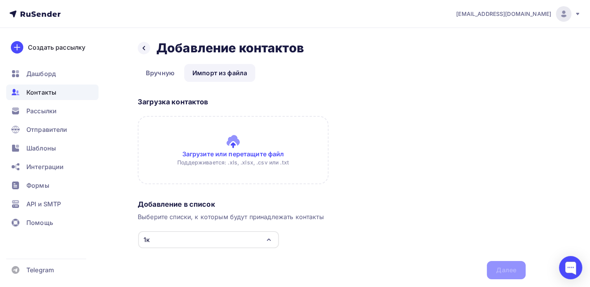
click at [223, 147] on input "file" at bounding box center [233, 150] width 191 height 68
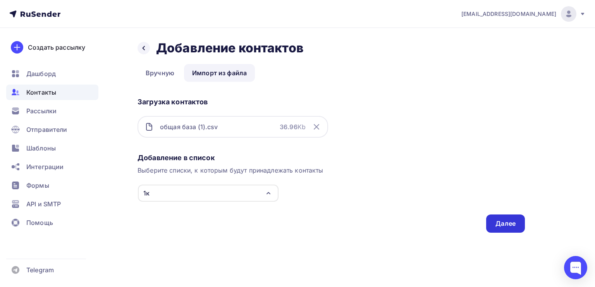
click at [513, 223] on div "Далее" at bounding box center [506, 223] width 20 height 9
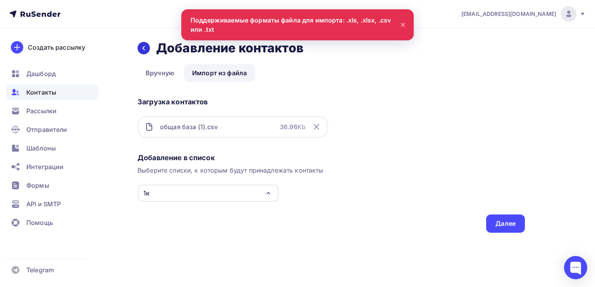
click at [147, 53] on div "Назад Добавление контактов Добавление контактов" at bounding box center [332, 48] width 388 height 16
click at [163, 74] on link "Вручную" at bounding box center [160, 73] width 45 height 18
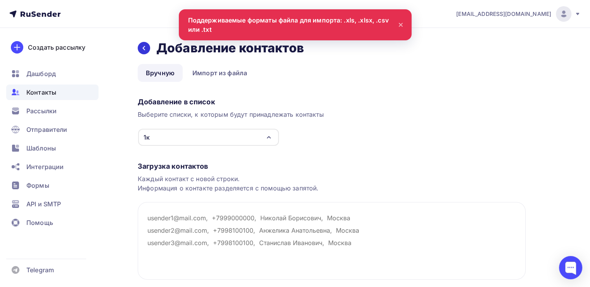
click at [145, 50] on icon at bounding box center [144, 48] width 6 height 6
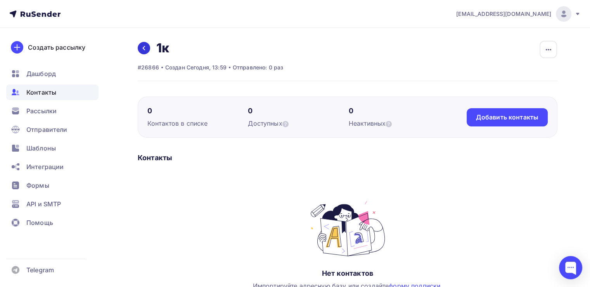
click at [140, 51] on link at bounding box center [144, 48] width 12 height 12
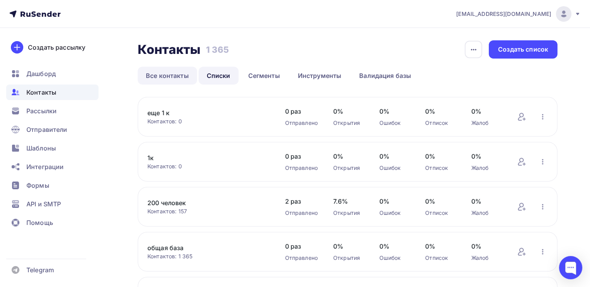
click at [165, 75] on link "Все контакты" at bounding box center [167, 76] width 59 height 18
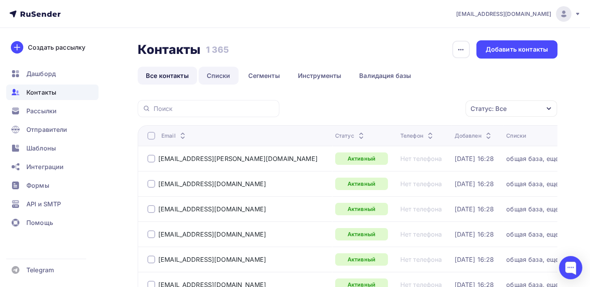
click at [216, 76] on link "Списки" at bounding box center [218, 76] width 40 height 18
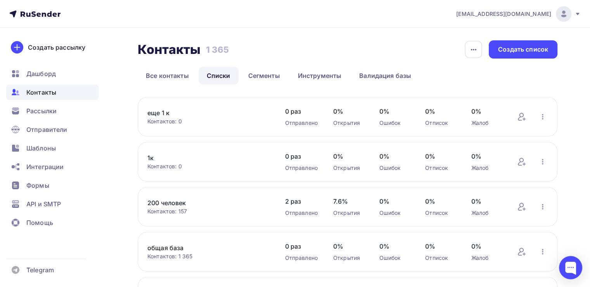
click at [152, 157] on link "1к" at bounding box center [208, 157] width 122 height 9
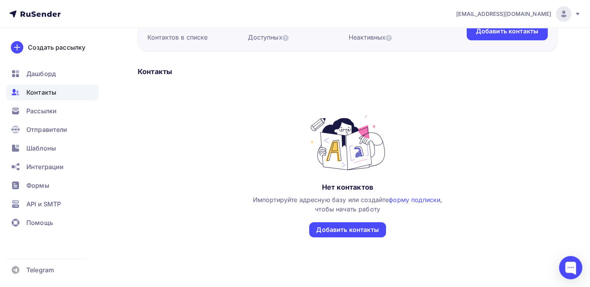
scroll to position [102, 0]
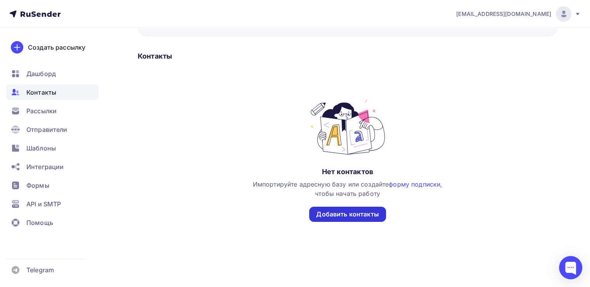
click at [361, 214] on div "Добавить контакты" at bounding box center [347, 214] width 62 height 9
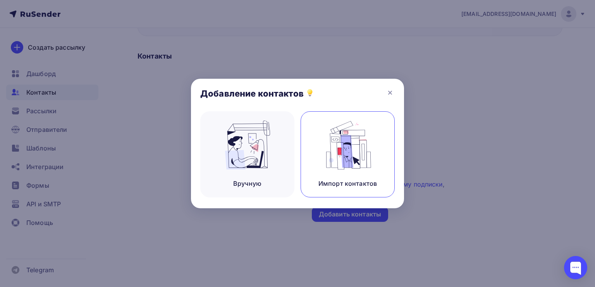
click at [349, 181] on div "Импорт контактов" at bounding box center [348, 183] width 59 height 9
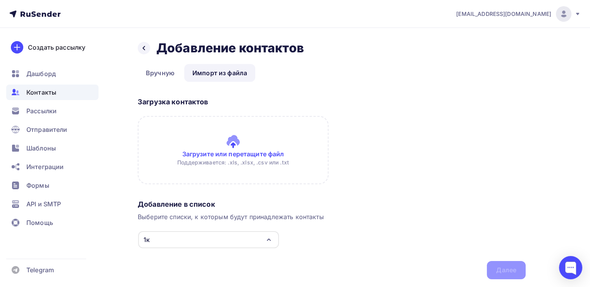
click at [234, 150] on input "file" at bounding box center [233, 150] width 191 height 68
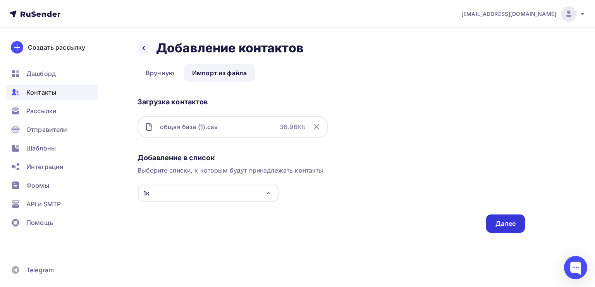
click at [520, 228] on div "Далее" at bounding box center [506, 223] width 39 height 18
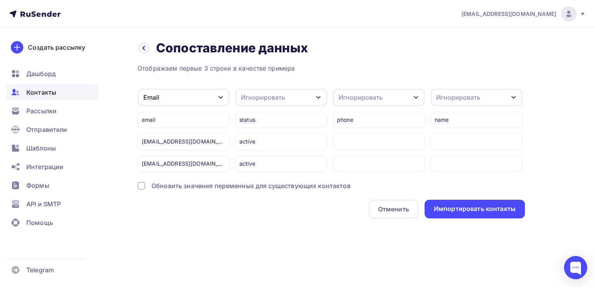
click at [515, 222] on div "Назад Сопоставление данных Сопоставление данных Отображаем первые 3 строки в ка…" at bounding box center [297, 138] width 595 height 221
click at [510, 209] on div "Импортировать контакты" at bounding box center [475, 208] width 82 height 9
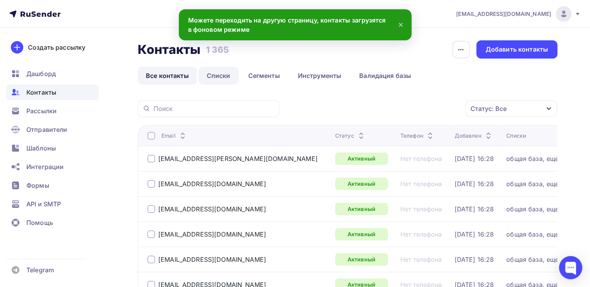
click at [231, 76] on link "Списки" at bounding box center [218, 76] width 40 height 18
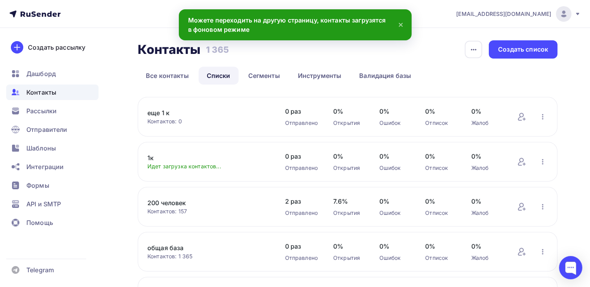
click at [166, 113] on link "еще 1 к" at bounding box center [208, 112] width 122 height 9
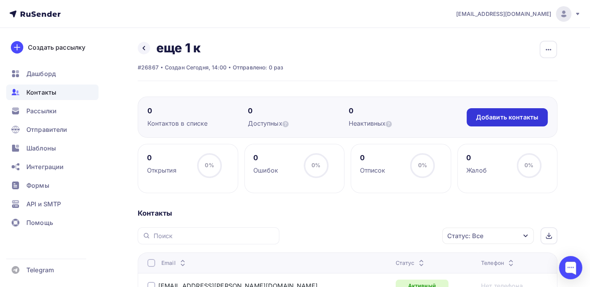
click at [493, 121] on div "Добавить контакты" at bounding box center [507, 117] width 62 height 9
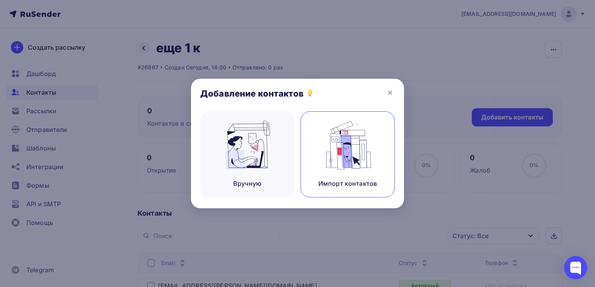
click at [346, 138] on img at bounding box center [348, 145] width 52 height 49
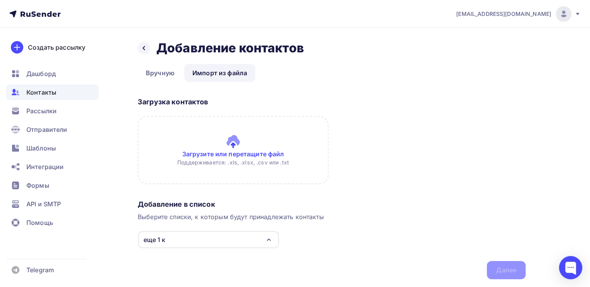
click at [268, 155] on input "file" at bounding box center [233, 150] width 191 height 68
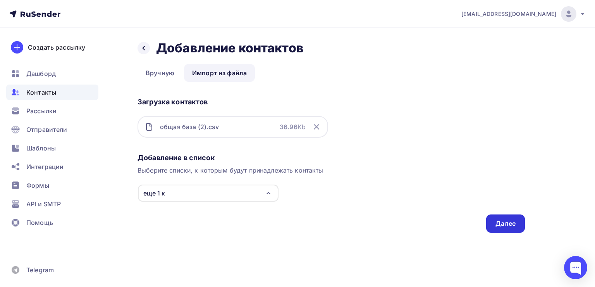
click at [490, 222] on div "Далее" at bounding box center [506, 223] width 39 height 18
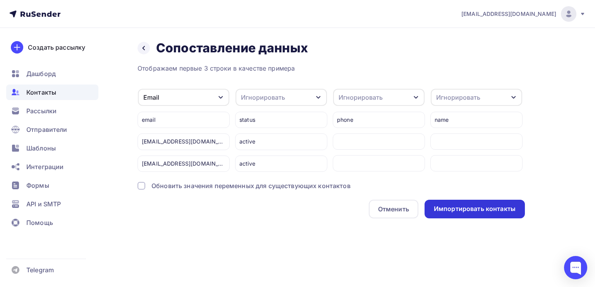
click at [499, 214] on div "Импортировать контакты" at bounding box center [475, 209] width 100 height 19
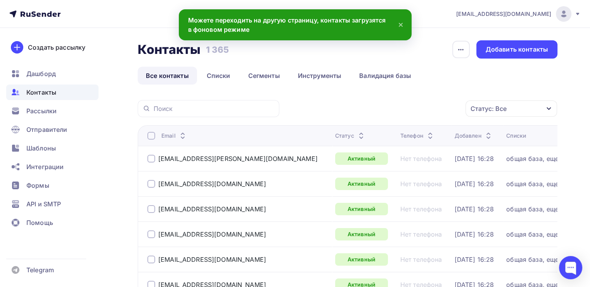
click at [227, 78] on link "Списки" at bounding box center [218, 76] width 40 height 18
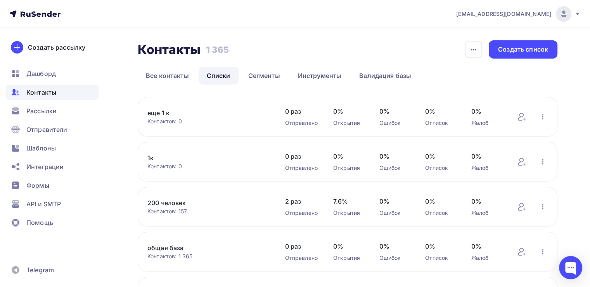
click at [155, 158] on link "1к" at bounding box center [208, 157] width 122 height 9
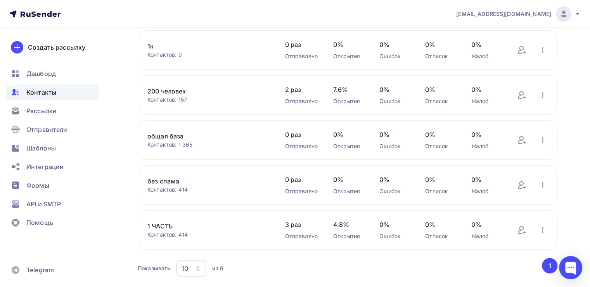
scroll to position [116, 0]
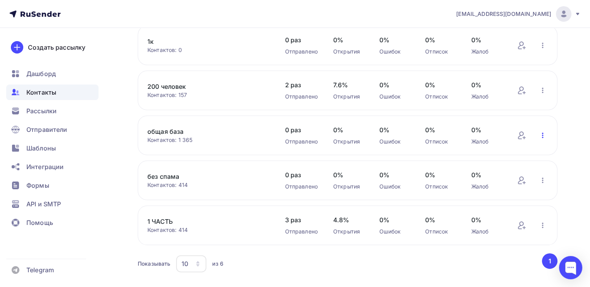
click at [541, 137] on icon "button" at bounding box center [542, 135] width 9 height 9
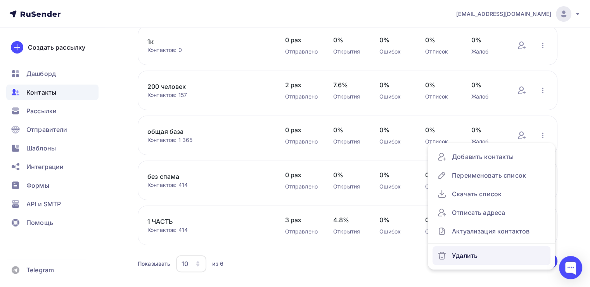
click at [475, 254] on div "Удалить" at bounding box center [491, 255] width 109 height 12
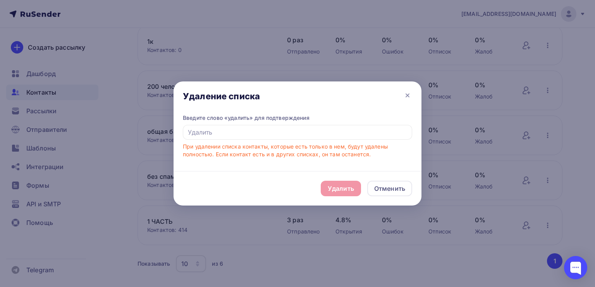
click at [313, 121] on div "Введите слово «удалить» для подтверждения" at bounding box center [298, 118] width 230 height 8
click at [302, 128] on input "text" at bounding box center [298, 132] width 230 height 15
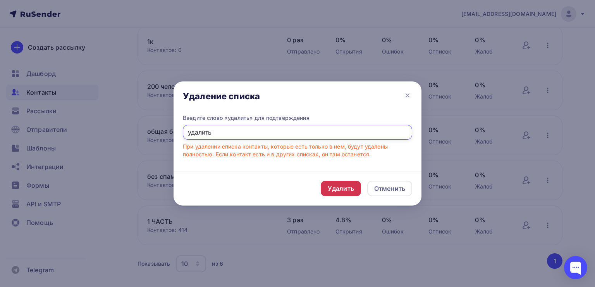
type input "удалить"
click at [343, 181] on div "Удалить" at bounding box center [341, 189] width 40 height 16
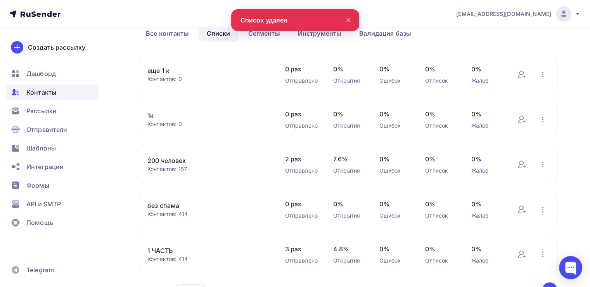
scroll to position [0, 0]
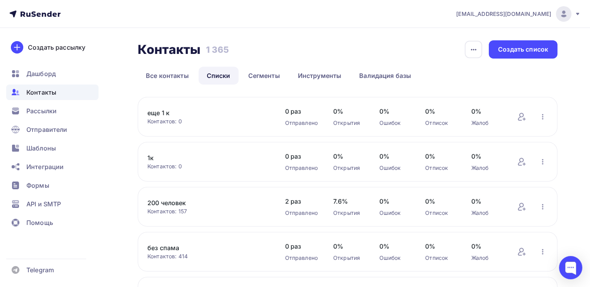
click at [169, 167] on div "Контактов: 0" at bounding box center [208, 166] width 122 height 8
click at [146, 155] on div "1к Контактов: 0 Добавить контакты Переименовать список Скачать список Отписать …" at bounding box center [347, 162] width 419 height 40
click at [152, 155] on link "1к" at bounding box center [208, 157] width 122 height 9
click at [160, 116] on link "еще 1 к" at bounding box center [208, 112] width 122 height 9
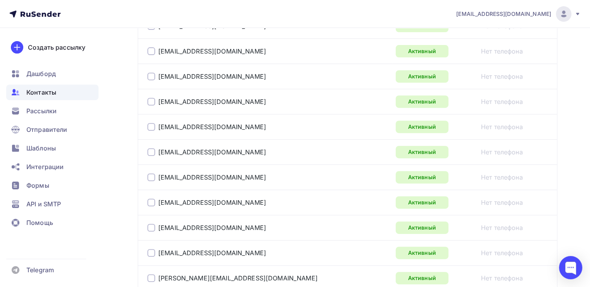
scroll to position [155, 0]
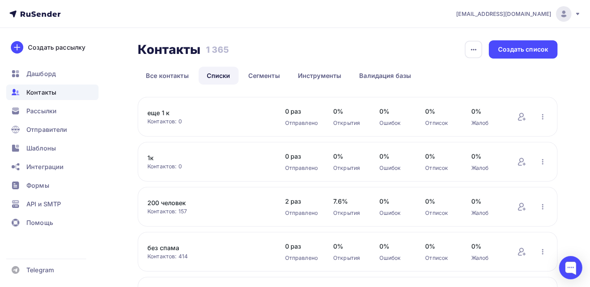
click at [155, 156] on link "1к" at bounding box center [208, 157] width 122 height 9
click at [162, 161] on link "1к" at bounding box center [208, 157] width 122 height 9
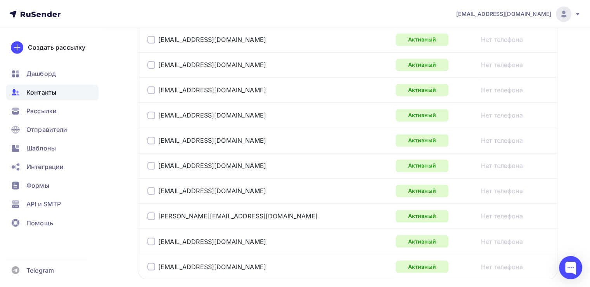
scroll to position [1321, 0]
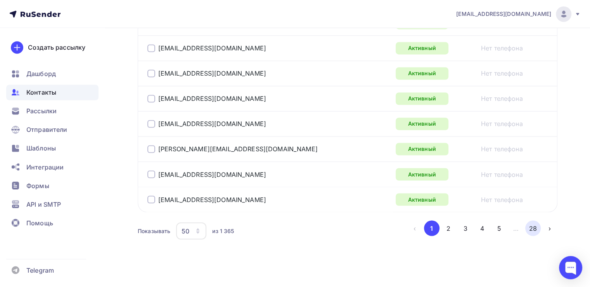
click at [533, 220] on button "28" at bounding box center [533, 228] width 16 height 16
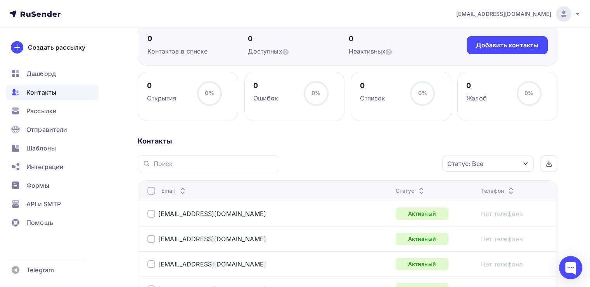
scroll to position [0, 0]
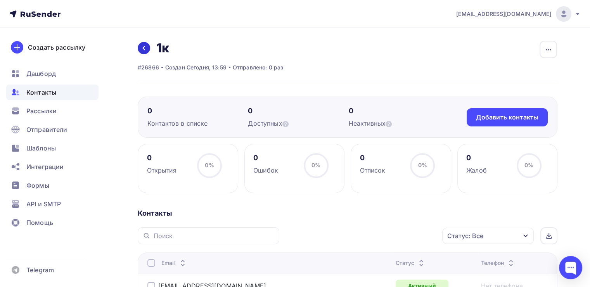
click at [149, 46] on link at bounding box center [144, 48] width 12 height 12
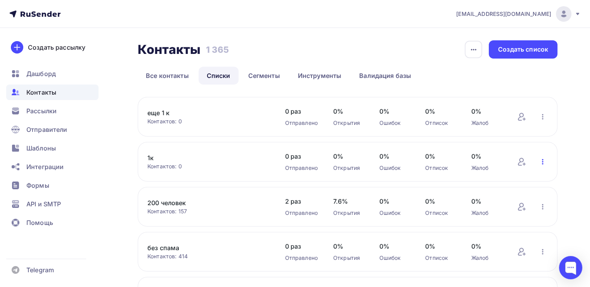
click at [540, 161] on icon "button" at bounding box center [542, 161] width 9 height 9
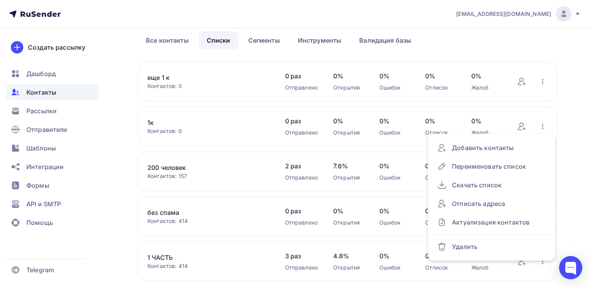
scroll to position [78, 0]
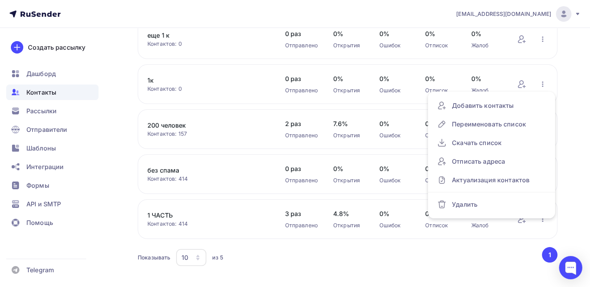
click at [169, 124] on link "200 человек" at bounding box center [208, 125] width 122 height 9
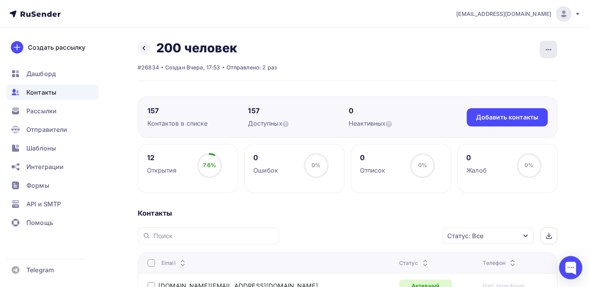
click at [547, 54] on icon "button" at bounding box center [548, 49] width 9 height 9
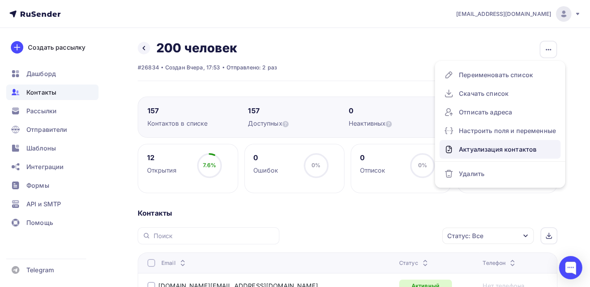
click at [495, 151] on div "Актуализация контактов" at bounding box center [500, 149] width 112 height 12
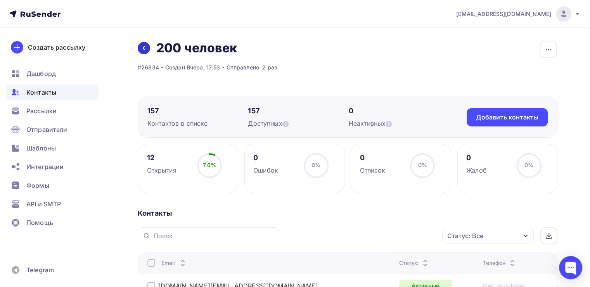
click at [138, 46] on div "Назад 200 человек Переименовать список Скачать список Отписать адреса Настроить…" at bounding box center [207, 48] width 139 height 16
click at [54, 89] on span "Контакты" at bounding box center [41, 92] width 30 height 9
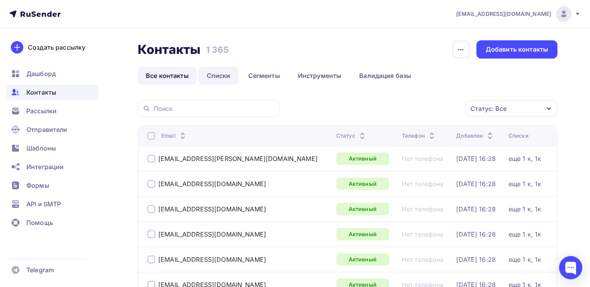
click at [209, 76] on link "Списки" at bounding box center [218, 76] width 40 height 18
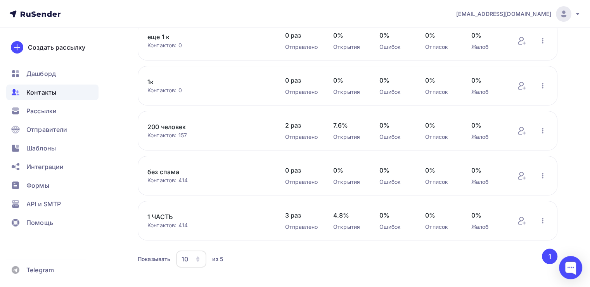
scroll to position [78, 0]
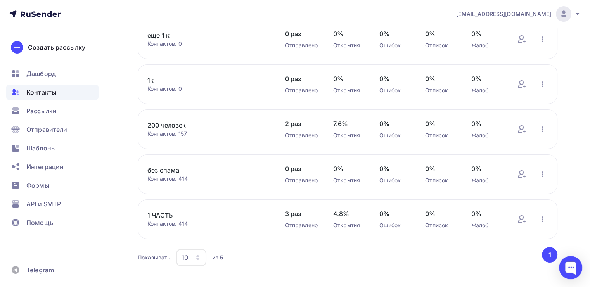
click at [168, 214] on link "1 ЧАСТЬ" at bounding box center [208, 215] width 122 height 9
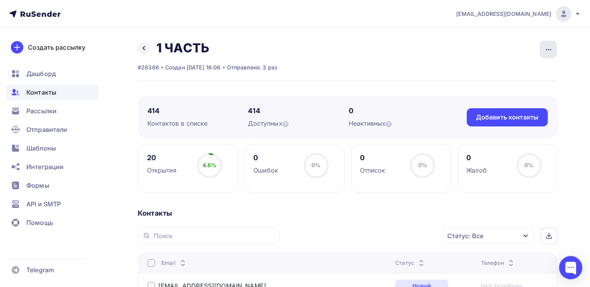
click at [551, 56] on div "button" at bounding box center [547, 49] width 17 height 17
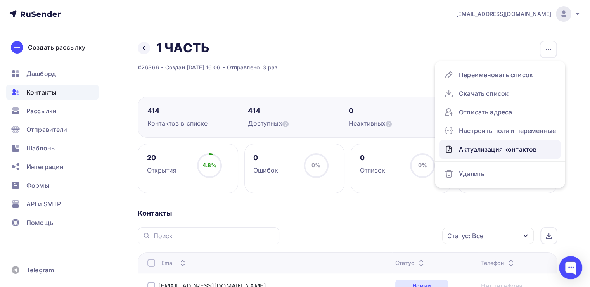
click at [478, 150] on div "Актуализация контактов" at bounding box center [500, 149] width 112 height 12
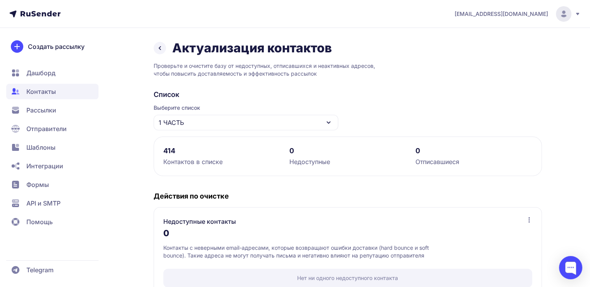
click at [176, 127] on span "1 ЧАСТЬ" at bounding box center [171, 122] width 25 height 9
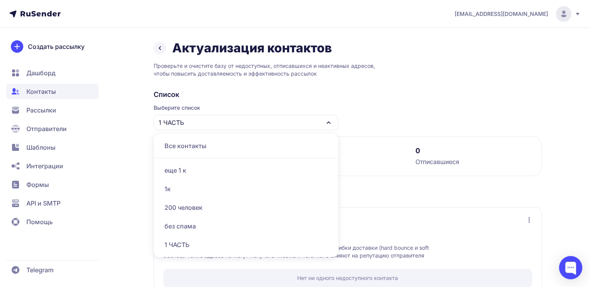
click at [183, 227] on div "без спама" at bounding box center [245, 226] width 175 height 19
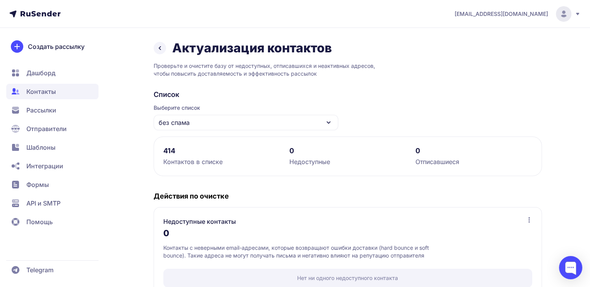
scroll to position [115, 0]
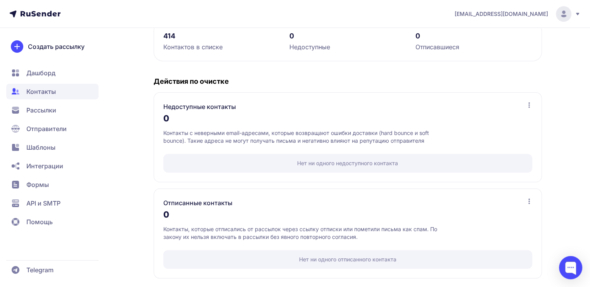
click at [71, 97] on span "Контакты" at bounding box center [52, 92] width 92 height 16
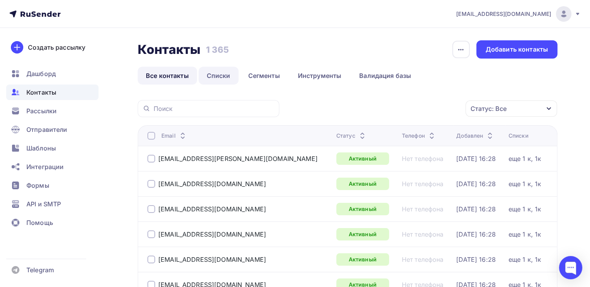
click at [212, 74] on link "Списки" at bounding box center [218, 76] width 40 height 18
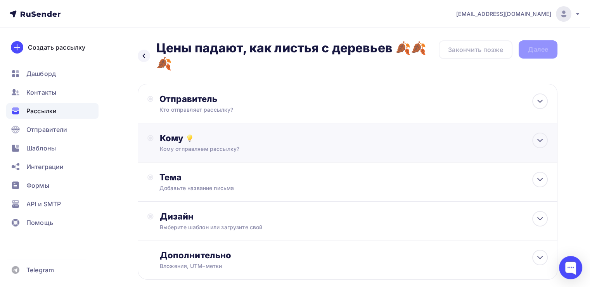
click at [173, 147] on div "Кому отправляем рассылку?" at bounding box center [334, 149] width 349 height 8
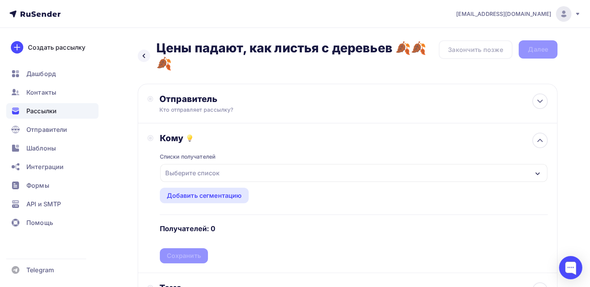
click at [192, 178] on div "Выберите список" at bounding box center [192, 173] width 60 height 14
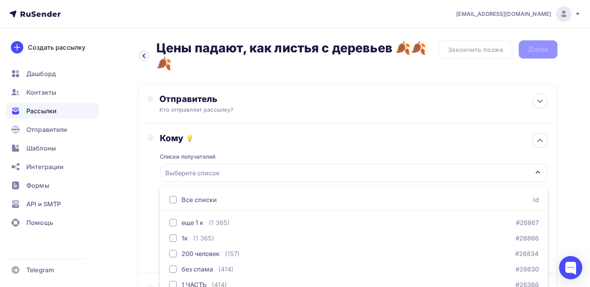
scroll to position [38, 0]
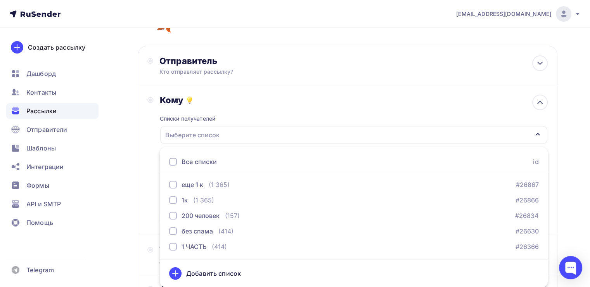
click at [147, 198] on div "Кому Списки получателей Выберите список Все списки id еще 1 к (1 365) #26867 1к…" at bounding box center [347, 160] width 419 height 150
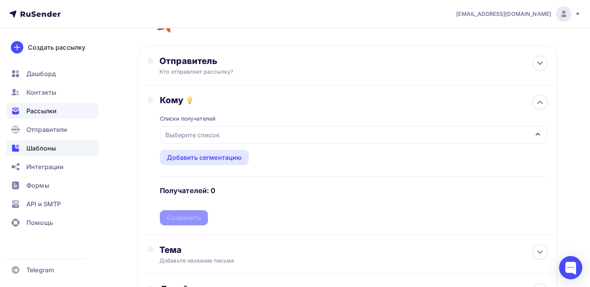
click at [31, 152] on span "Шаблоны" at bounding box center [40, 147] width 29 height 9
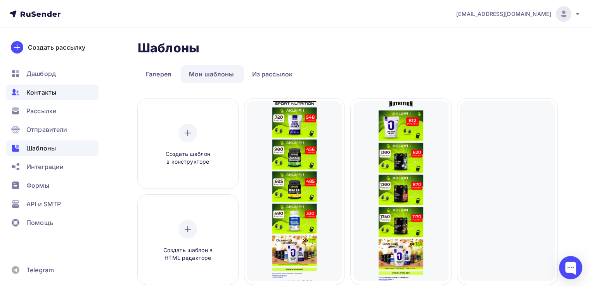
click at [50, 90] on span "Контакты" at bounding box center [41, 92] width 30 height 9
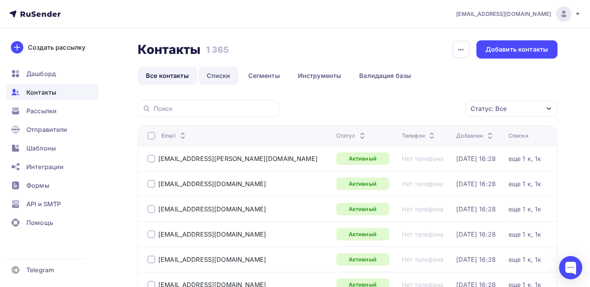
click at [231, 73] on link "Списки" at bounding box center [218, 76] width 40 height 18
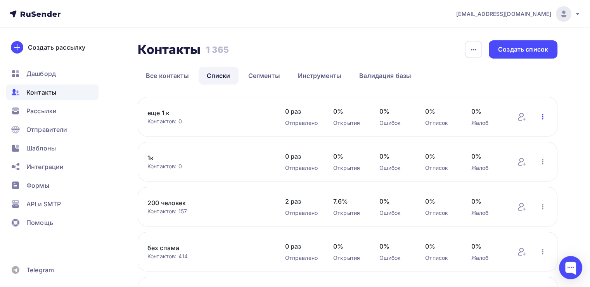
click at [543, 112] on icon "button" at bounding box center [542, 116] width 9 height 9
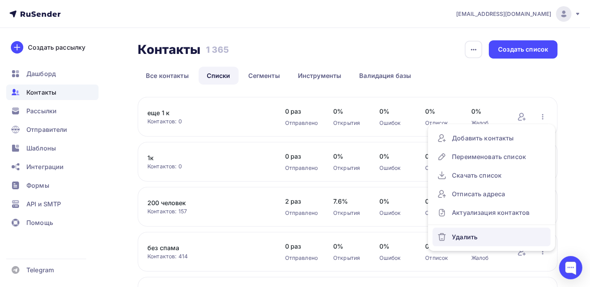
click at [471, 233] on div "Удалить" at bounding box center [491, 237] width 109 height 12
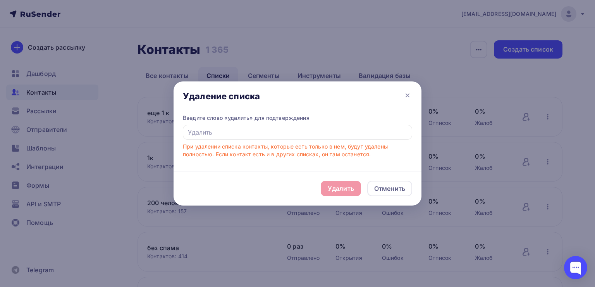
click at [303, 117] on div "Введите слово «удалить» для подтверждения" at bounding box center [298, 118] width 230 height 8
click at [293, 128] on input "text" at bounding box center [298, 132] width 230 height 15
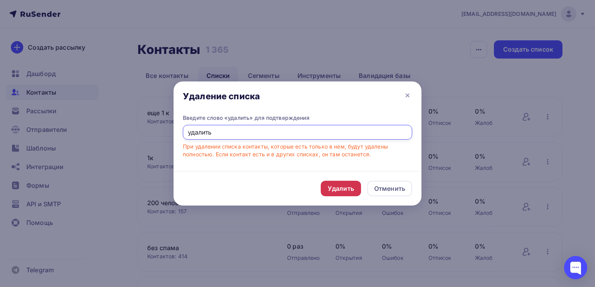
type input "удалить"
click at [338, 195] on div "Удалить" at bounding box center [341, 189] width 40 height 16
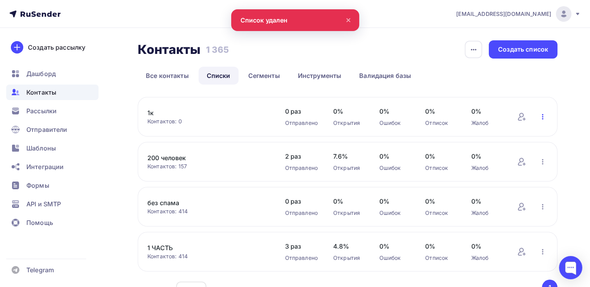
click at [544, 115] on icon "button" at bounding box center [542, 116] width 9 height 9
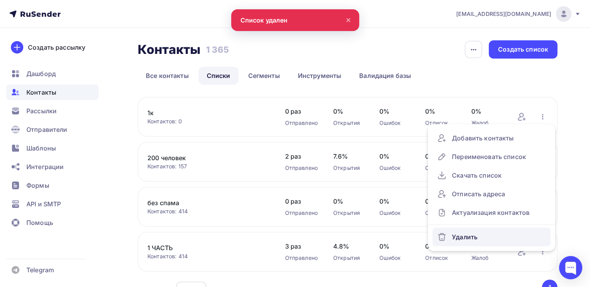
click at [463, 236] on div "Удалить" at bounding box center [491, 237] width 109 height 12
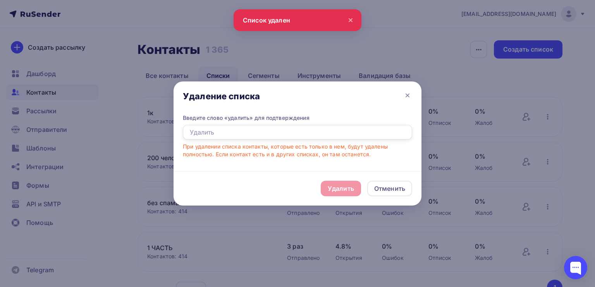
click at [305, 132] on input "text" at bounding box center [298, 132] width 230 height 15
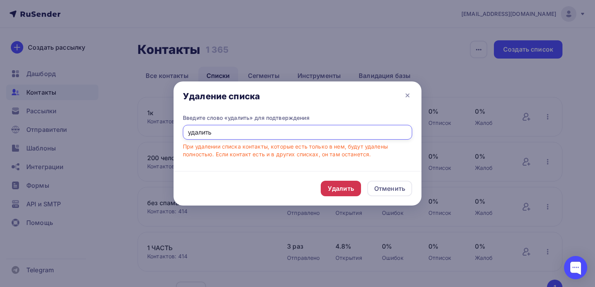
type input "удалить"
click at [349, 189] on div "Удалить" at bounding box center [341, 188] width 26 height 9
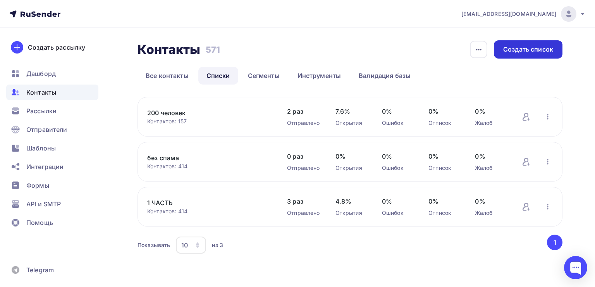
click at [535, 47] on div "Создать список" at bounding box center [529, 49] width 50 height 9
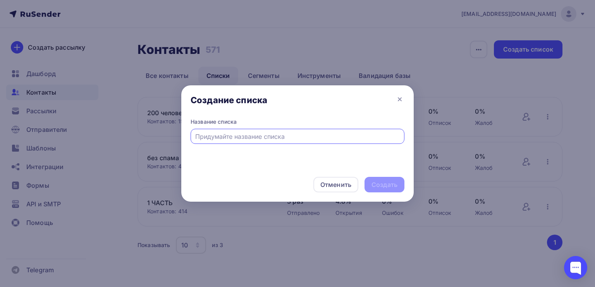
click at [245, 138] on input "text" at bounding box center [297, 136] width 205 height 9
type input "п"
type input "Первая часть"
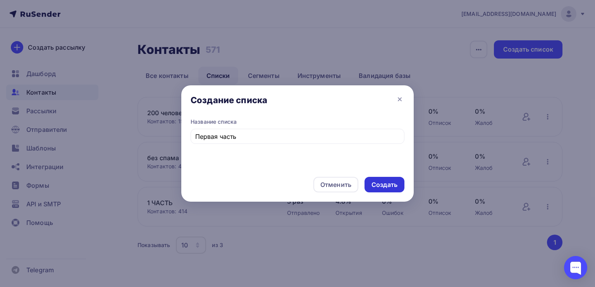
click at [376, 185] on div "Создать" at bounding box center [385, 184] width 26 height 9
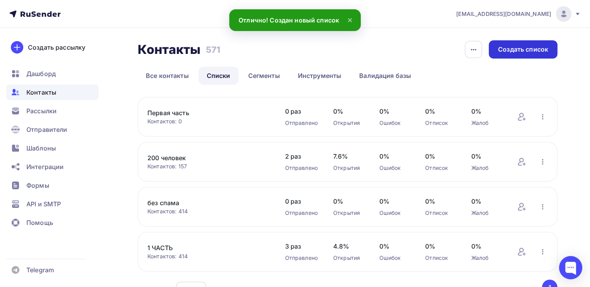
click at [519, 57] on div "Создать список" at bounding box center [522, 49] width 69 height 18
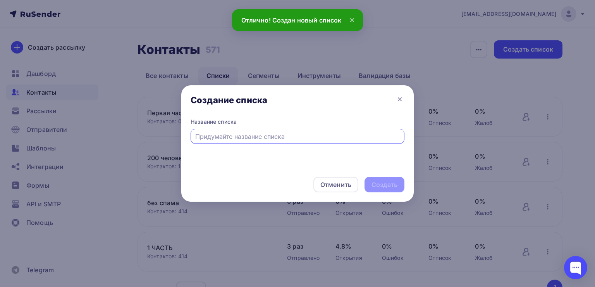
click at [287, 129] on div at bounding box center [298, 136] width 214 height 15
click at [272, 136] on input "text" at bounding box center [297, 136] width 205 height 9
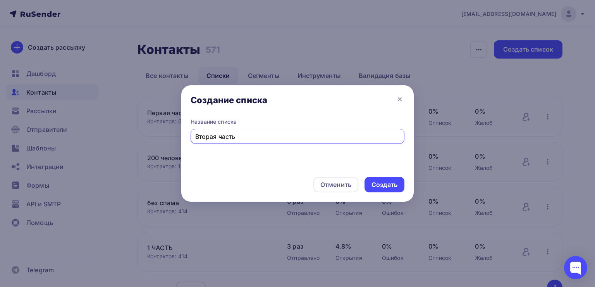
type input "Вторая часть"
click at [398, 174] on div "Отменить Создать" at bounding box center [297, 184] width 233 height 34
click at [386, 189] on div "Создать" at bounding box center [385, 185] width 40 height 16
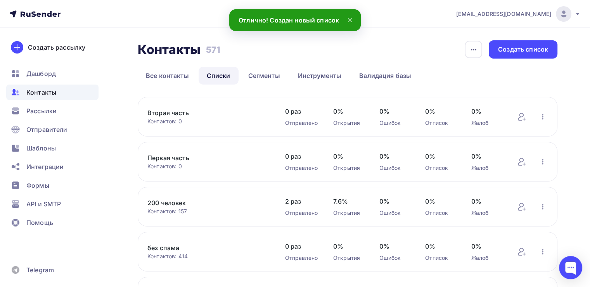
click at [483, 156] on span "0%" at bounding box center [486, 156] width 31 height 9
click at [544, 159] on icon "button" at bounding box center [542, 161] width 9 height 9
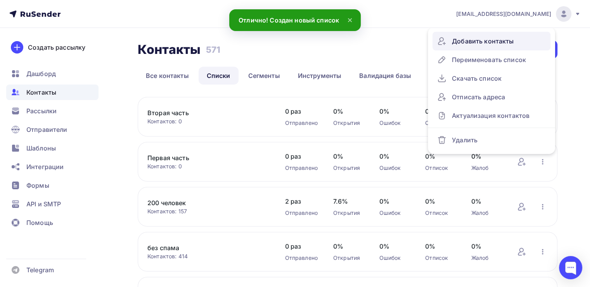
click at [481, 47] on div "Добавить контакты" at bounding box center [491, 41] width 109 height 12
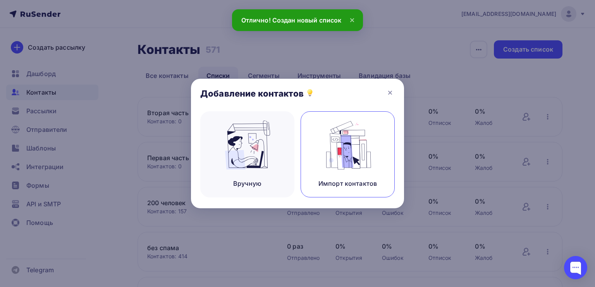
click at [322, 155] on img at bounding box center [348, 145] width 52 height 49
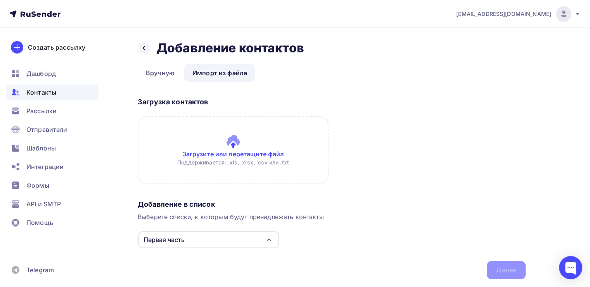
click at [206, 155] on input "file" at bounding box center [233, 150] width 191 height 68
click at [253, 150] on input "file" at bounding box center [233, 150] width 191 height 68
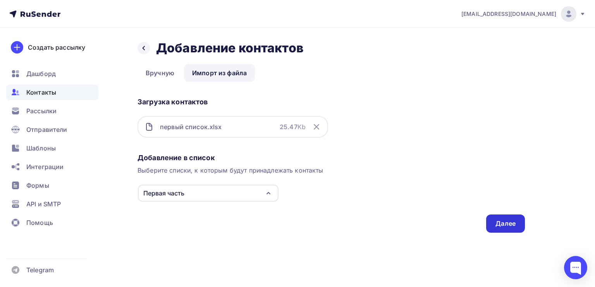
click at [503, 221] on div "Далее" at bounding box center [506, 223] width 20 height 9
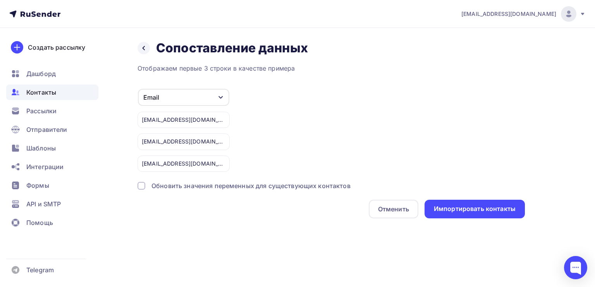
click at [503, 221] on div "Назад Сопоставление данных Сопоставление данных Отображаем первые 3 строки в ка…" at bounding box center [297, 138] width 595 height 221
click at [504, 208] on div "Импортировать контакты" at bounding box center [475, 208] width 82 height 9
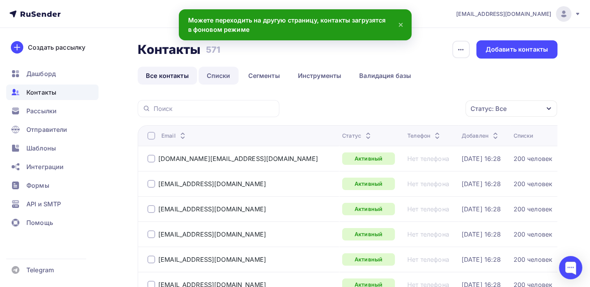
click at [227, 74] on link "Списки" at bounding box center [218, 76] width 40 height 18
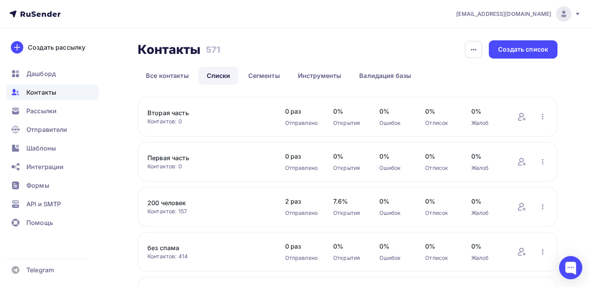
click at [168, 116] on link "Вторая часть" at bounding box center [208, 112] width 122 height 9
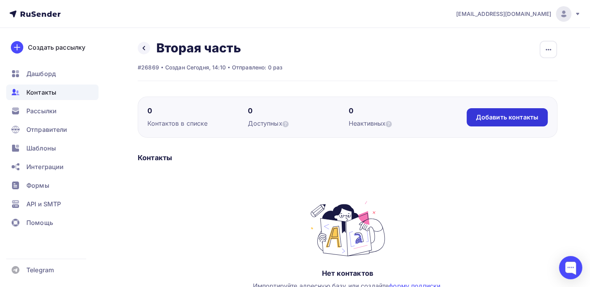
click at [508, 118] on div "Добавить контакты" at bounding box center [507, 117] width 62 height 9
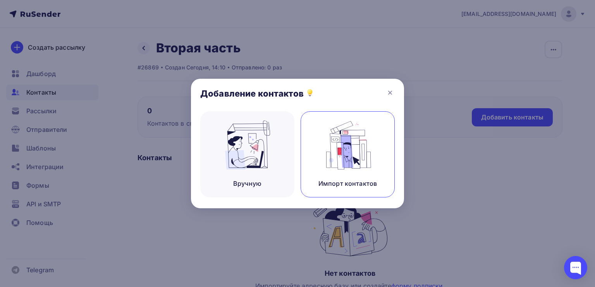
click at [329, 142] on img at bounding box center [348, 145] width 52 height 49
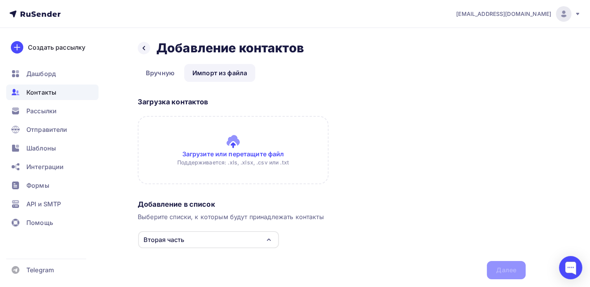
click at [209, 152] on input "file" at bounding box center [233, 150] width 191 height 68
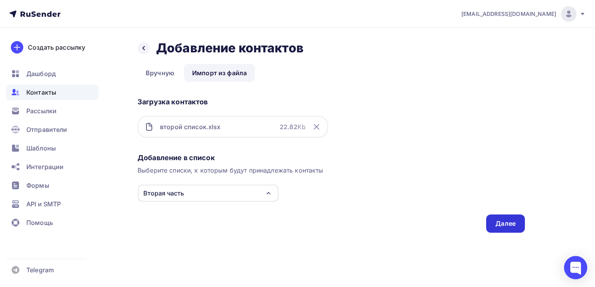
click at [512, 217] on div "Далее" at bounding box center [506, 223] width 39 height 18
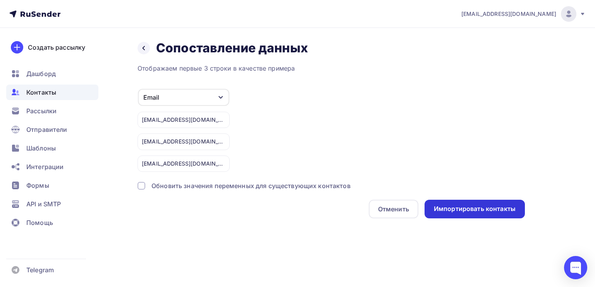
click at [511, 210] on div "Импортировать контакты" at bounding box center [475, 208] width 82 height 9
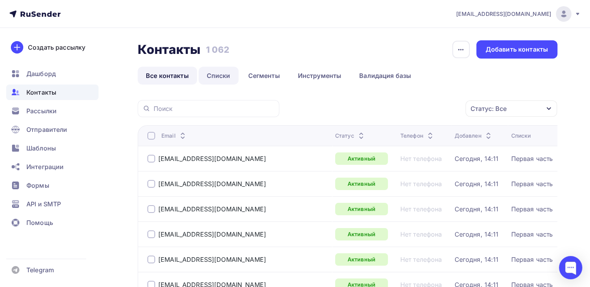
click at [228, 76] on link "Списки" at bounding box center [218, 76] width 40 height 18
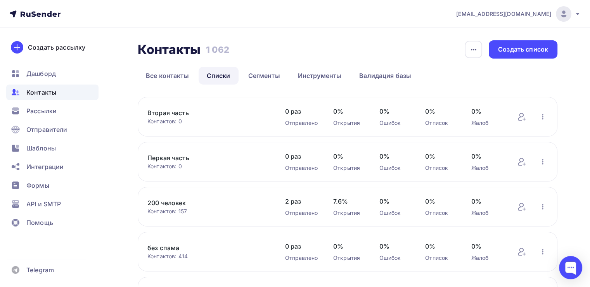
click at [175, 110] on link "Вторая часть" at bounding box center [208, 112] width 122 height 9
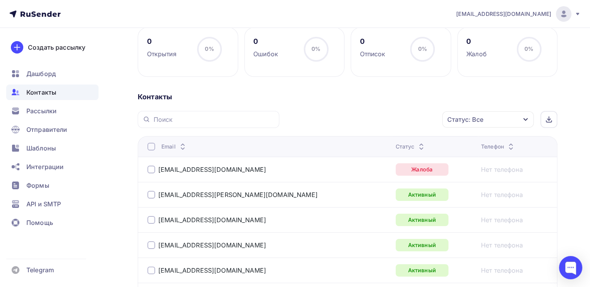
scroll to position [194, 0]
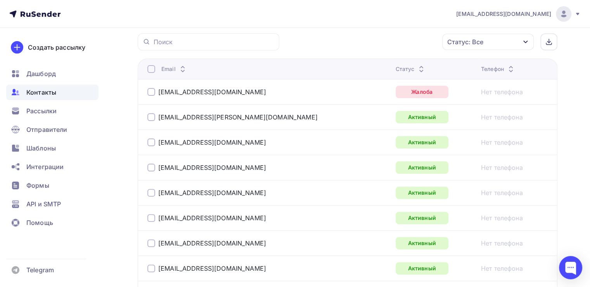
click at [468, 41] on div "Статус: Все" at bounding box center [465, 41] width 36 height 9
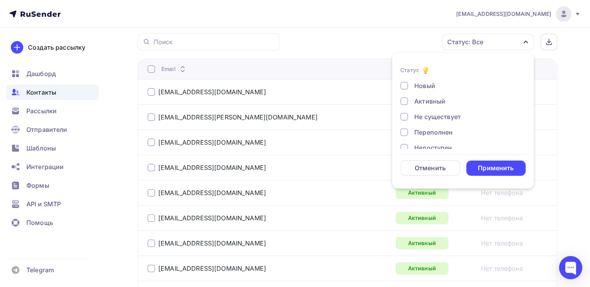
click at [436, 131] on div "Переполнен" at bounding box center [433, 132] width 38 height 9
click at [431, 150] on form "Статус Новый Активный Не существует Переполнен Недоступен Отписан Отписан вручн…" at bounding box center [462, 121] width 125 height 110
click at [438, 143] on div "Недоступен" at bounding box center [433, 147] width 38 height 9
click at [473, 169] on div "Применить" at bounding box center [496, 168] width 60 height 15
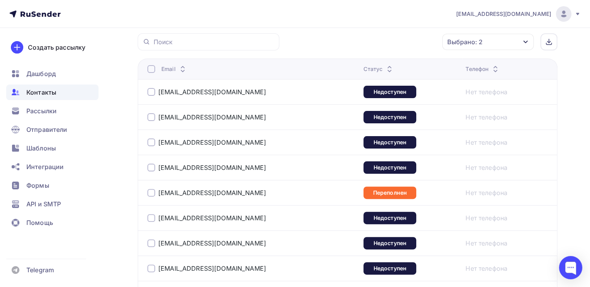
click at [152, 67] on div at bounding box center [151, 69] width 8 height 8
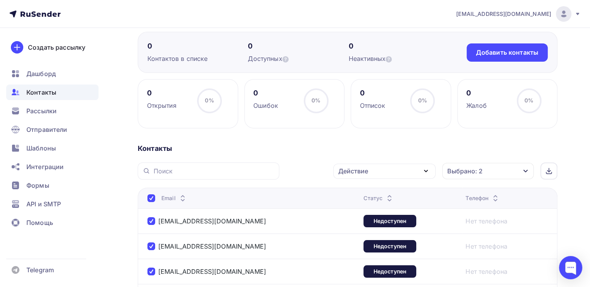
scroll to position [6, 0]
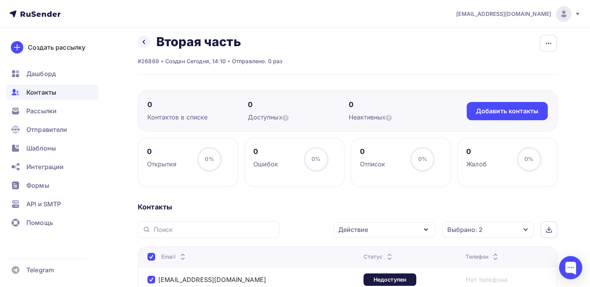
click at [406, 234] on div "Действие" at bounding box center [384, 229] width 102 height 15
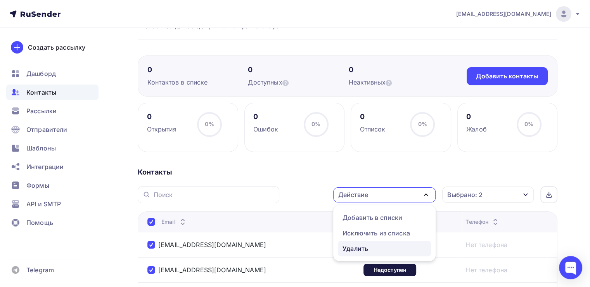
scroll to position [54, 0]
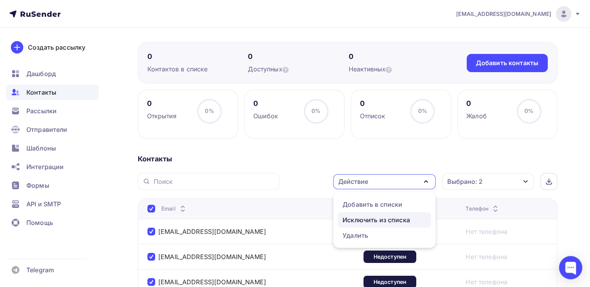
click at [399, 217] on div "Исключить из списка" at bounding box center [375, 219] width 67 height 9
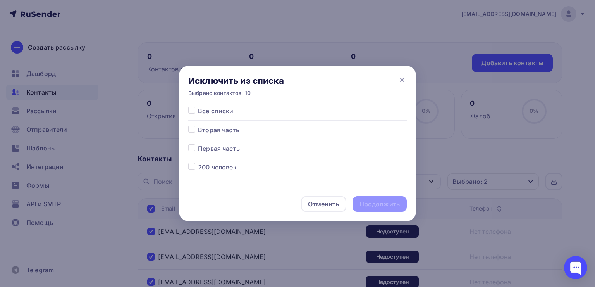
click at [219, 113] on span "Все списки" at bounding box center [215, 110] width 35 height 9
click at [198, 106] on label at bounding box center [198, 106] width 0 height 0
click at [194, 107] on input "checkbox" at bounding box center [191, 109] width 7 height 7
checkbox input "true"
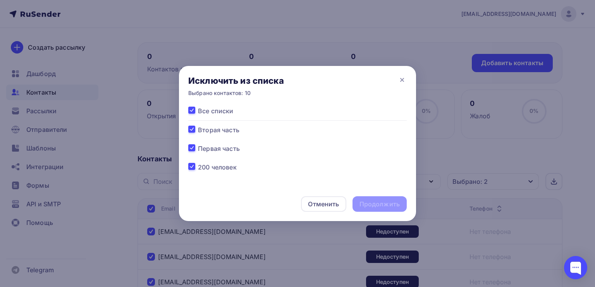
checkbox input "true"
click at [388, 208] on div "Продолжить" at bounding box center [380, 204] width 54 height 16
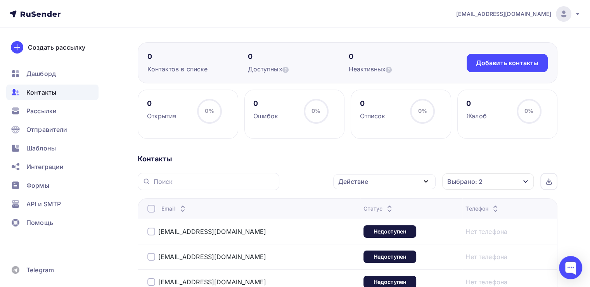
click at [464, 178] on div "Выбрано: 2" at bounding box center [464, 181] width 35 height 9
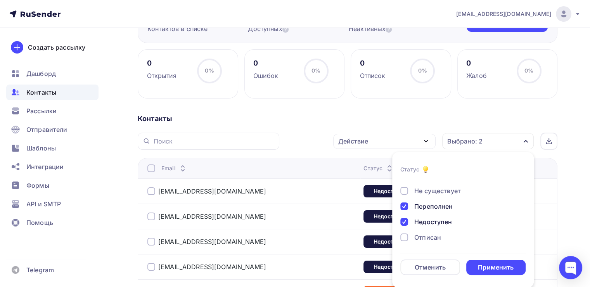
scroll to position [39, 0]
click at [427, 219] on div "Отписан" at bounding box center [427, 223] width 27 height 9
click at [431, 236] on div "Отписан вручную" at bounding box center [442, 239] width 56 height 9
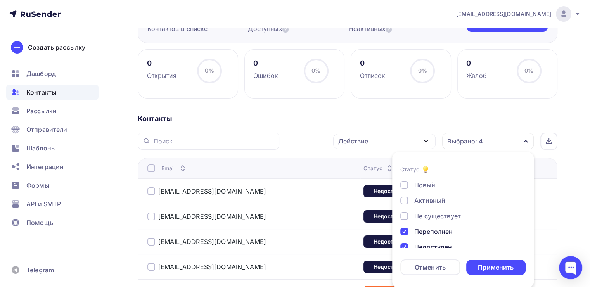
click at [434, 218] on div "Не существует" at bounding box center [437, 215] width 47 height 9
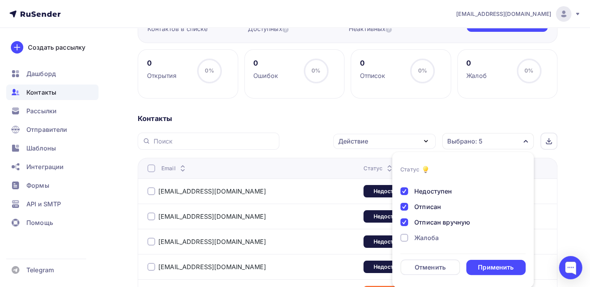
click at [427, 236] on div "Жалоба" at bounding box center [426, 237] width 24 height 9
click at [490, 264] on div "Применить" at bounding box center [496, 267] width 36 height 9
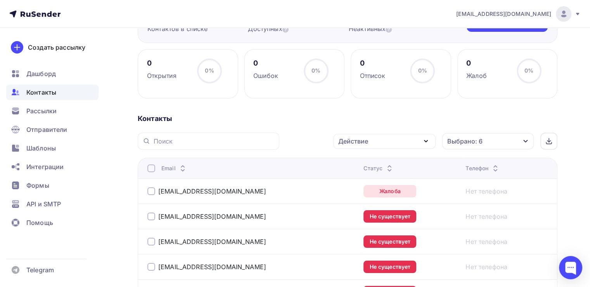
click at [152, 166] on div at bounding box center [151, 168] width 8 height 8
click at [152, 167] on div at bounding box center [151, 168] width 8 height 8
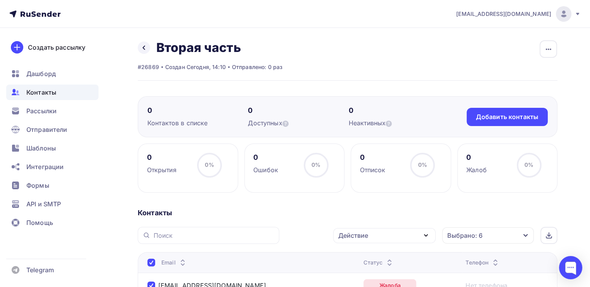
scroll to position [0, 0]
click at [386, 233] on div "Действие" at bounding box center [384, 235] width 102 height 15
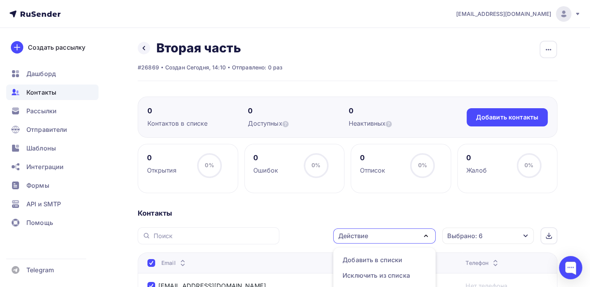
scroll to position [16, 0]
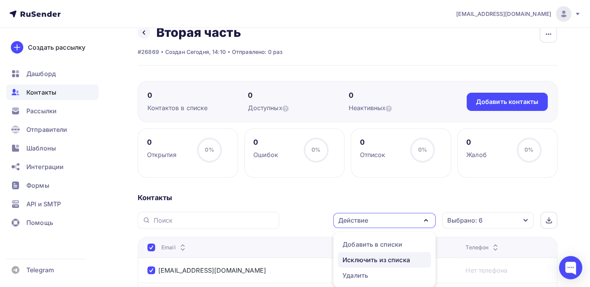
click at [382, 256] on div "Исключить из списка" at bounding box center [375, 259] width 67 height 9
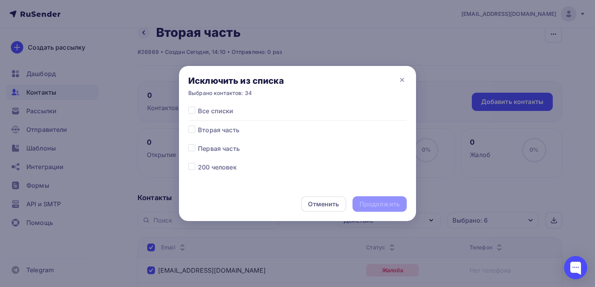
click at [223, 109] on span "Все списки" at bounding box center [215, 110] width 35 height 9
click at [198, 106] on label at bounding box center [198, 106] width 0 height 0
click at [192, 110] on input "checkbox" at bounding box center [191, 109] width 7 height 7
checkbox input "true"
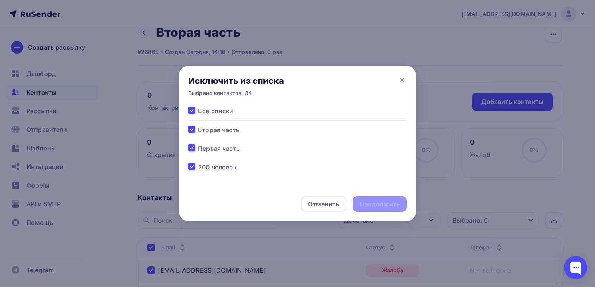
checkbox input "true"
click at [400, 206] on div "Продолжить" at bounding box center [380, 204] width 54 height 16
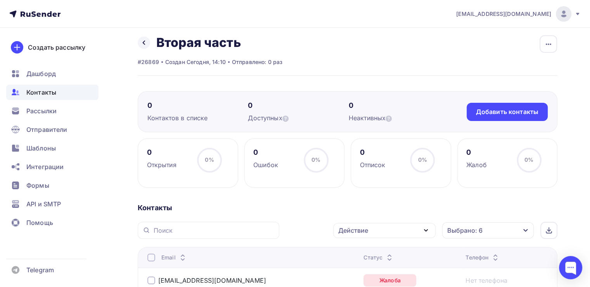
scroll to position [0, 0]
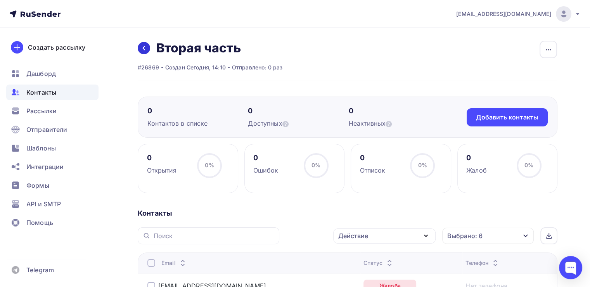
click at [138, 49] on link at bounding box center [144, 48] width 12 height 12
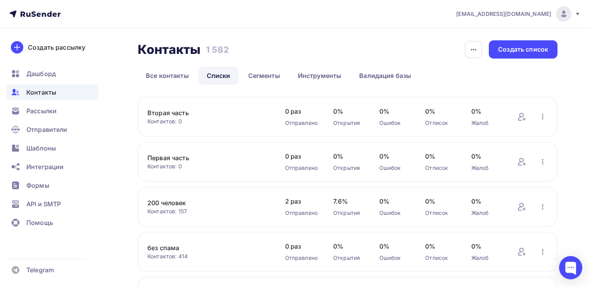
click at [174, 155] on link "Первая часть" at bounding box center [208, 157] width 122 height 9
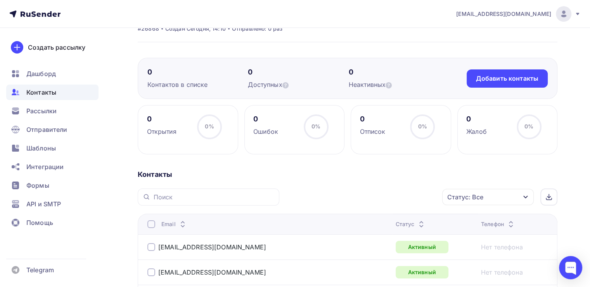
scroll to position [155, 0]
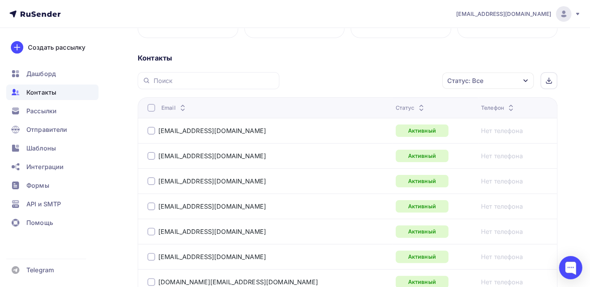
click at [460, 87] on div "Статус: Все" at bounding box center [487, 80] width 91 height 16
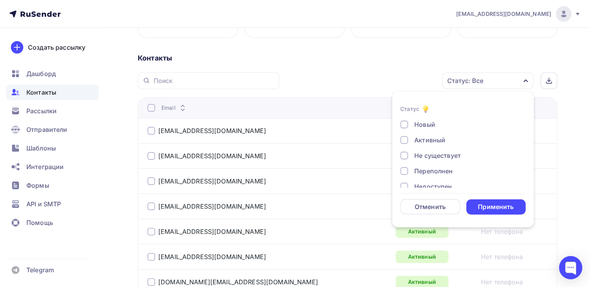
click at [432, 153] on div "Не существует" at bounding box center [437, 155] width 47 height 9
click at [427, 173] on div "Переполнен" at bounding box center [433, 170] width 38 height 9
drag, startPoint x: 423, startPoint y: 185, endPoint x: 425, endPoint y: 178, distance: 7.2
click at [423, 185] on div "Недоступен" at bounding box center [433, 186] width 38 height 9
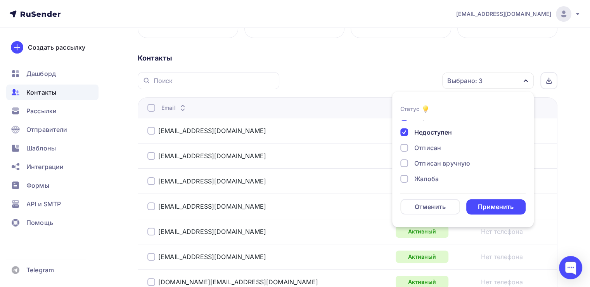
scroll to position [56, 0]
click at [428, 149] on div "Отписан" at bounding box center [427, 146] width 27 height 9
click at [429, 161] on div "Отписан вручную" at bounding box center [442, 161] width 56 height 9
click at [421, 175] on div "Жалоба" at bounding box center [426, 177] width 24 height 9
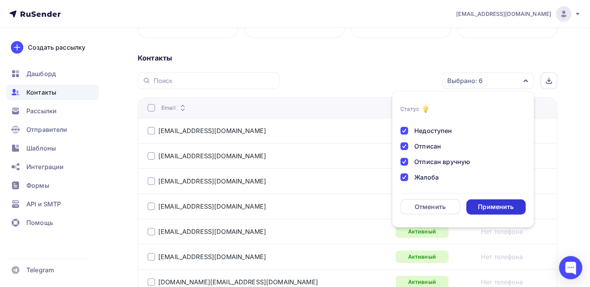
click at [483, 204] on div "Применить" at bounding box center [496, 206] width 36 height 9
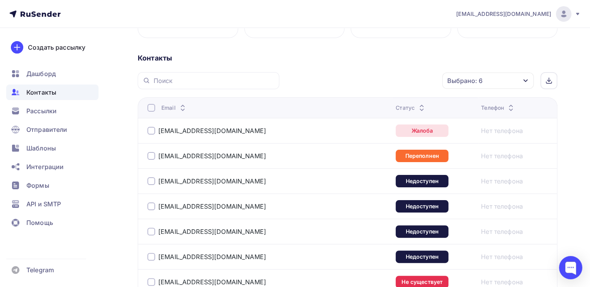
click at [154, 109] on div at bounding box center [151, 108] width 8 height 8
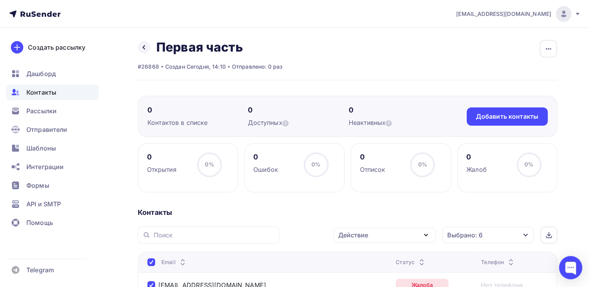
scroll to position [0, 0]
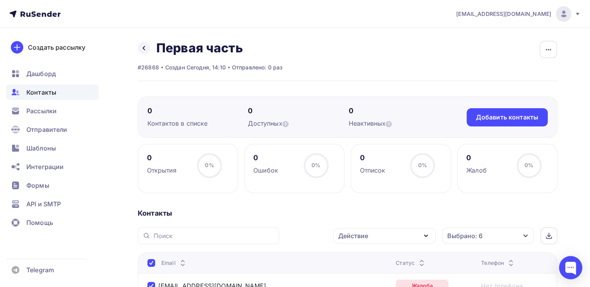
click at [402, 233] on div "Действие" at bounding box center [384, 235] width 102 height 15
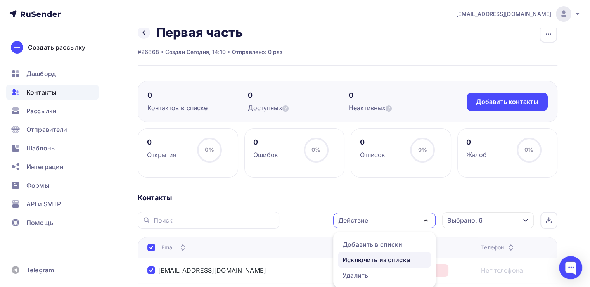
click at [371, 256] on div "Исключить из списка" at bounding box center [375, 259] width 67 height 9
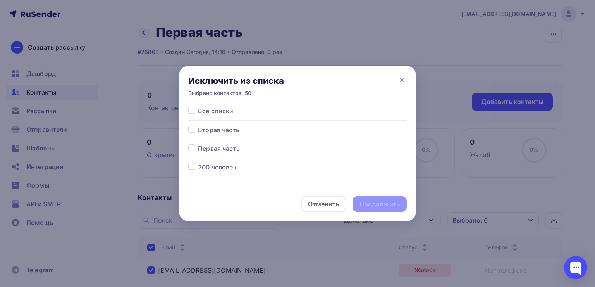
click at [228, 110] on span "Все списки" at bounding box center [215, 110] width 35 height 9
click at [197, 109] on div at bounding box center [193, 110] width 10 height 9
click at [198, 106] on label at bounding box center [198, 106] width 0 height 0
click at [194, 109] on input "checkbox" at bounding box center [191, 109] width 7 height 7
checkbox input "true"
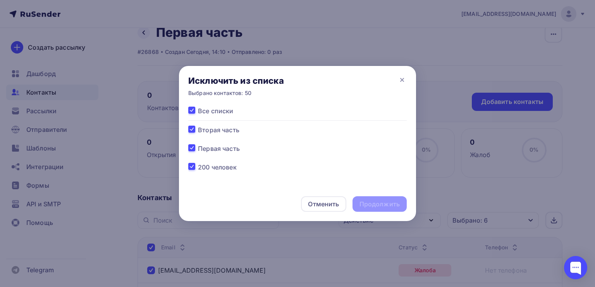
checkbox input "true"
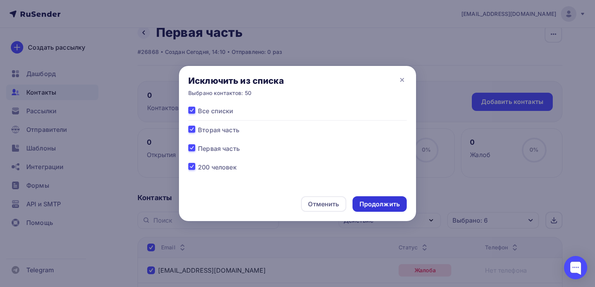
click at [381, 204] on div "Продолжить" at bounding box center [380, 204] width 40 height 9
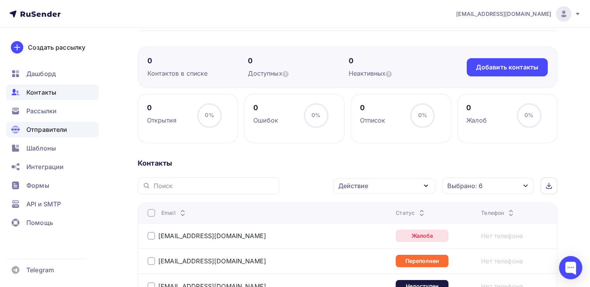
scroll to position [0, 0]
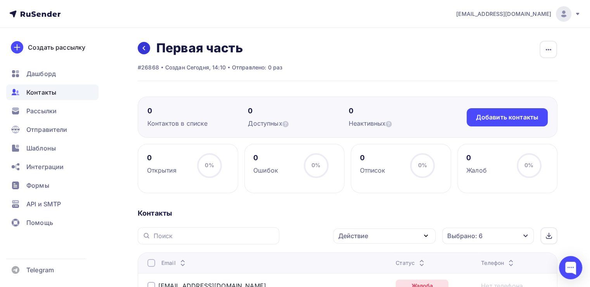
click at [147, 47] on link at bounding box center [144, 48] width 12 height 12
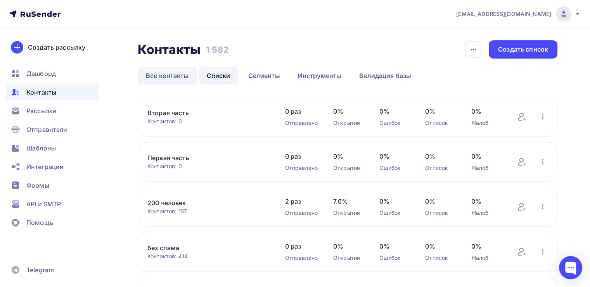
click at [178, 75] on link "Все контакты" at bounding box center [167, 76] width 59 height 18
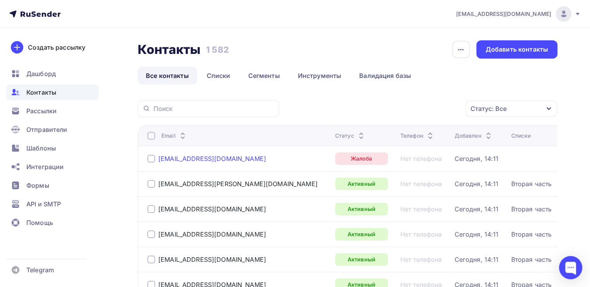
click at [206, 156] on div "[EMAIL_ADDRESS][DOMAIN_NAME]" at bounding box center [212, 159] width 108 height 8
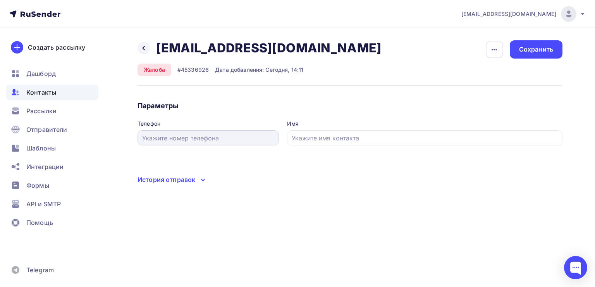
click at [200, 144] on div at bounding box center [209, 137] width 142 height 15
click at [493, 54] on div "button" at bounding box center [494, 49] width 17 height 17
click at [140, 48] on div at bounding box center [144, 48] width 12 height 12
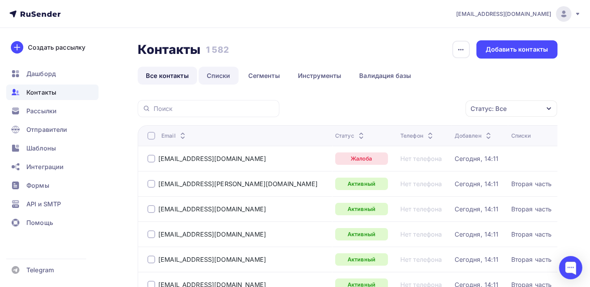
click at [220, 72] on link "Списки" at bounding box center [218, 76] width 40 height 18
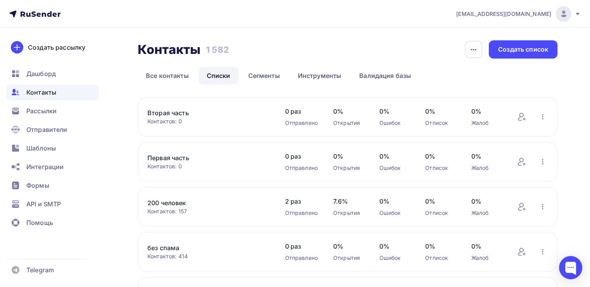
click at [163, 159] on link "Первая часть" at bounding box center [208, 157] width 122 height 9
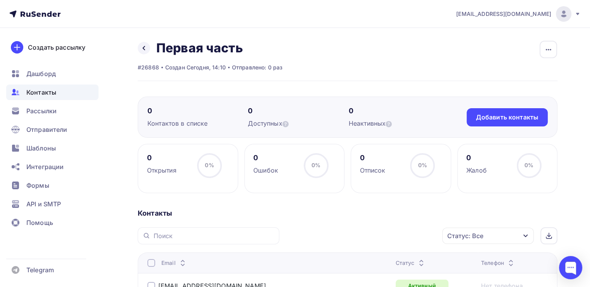
click at [7, 2] on nav "[EMAIL_ADDRESS][DOMAIN_NAME] Аккаунт Тарифы Выйти Создать рассылку [GEOGRAPHIC_…" at bounding box center [295, 14] width 590 height 28
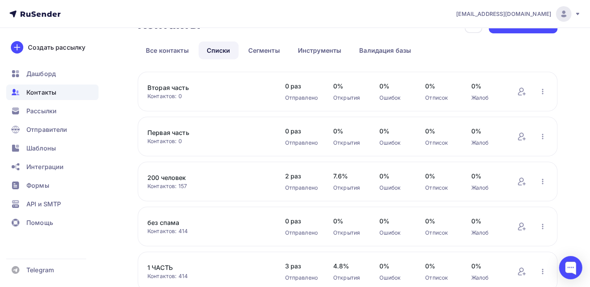
scroll to position [39, 0]
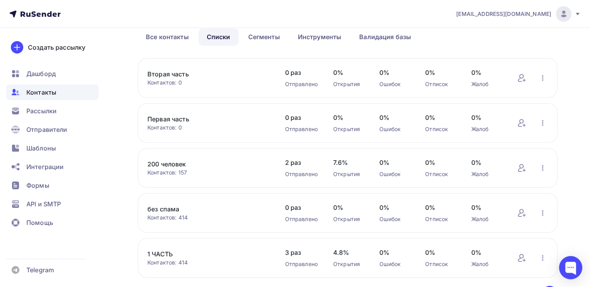
click at [63, 0] on nav "[EMAIL_ADDRESS][DOMAIN_NAME] Аккаунт Тарифы Выйти Создать рассылку [GEOGRAPHIC_…" at bounding box center [295, 14] width 590 height 28
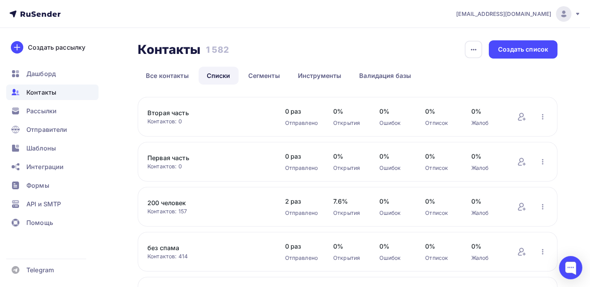
click at [167, 156] on link "Первая часть" at bounding box center [208, 157] width 122 height 9
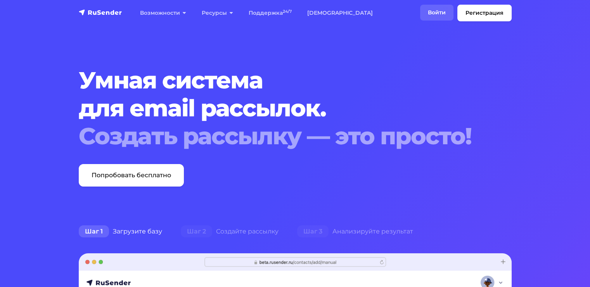
click at [439, 6] on link "Войти" at bounding box center [436, 13] width 33 height 16
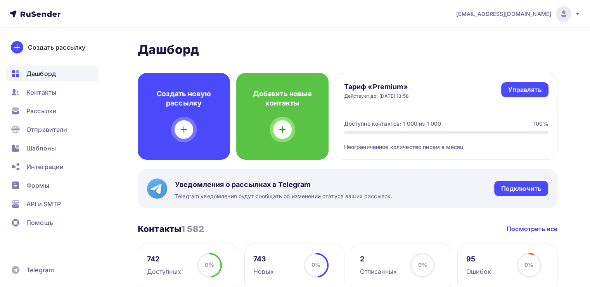
scroll to position [116, 0]
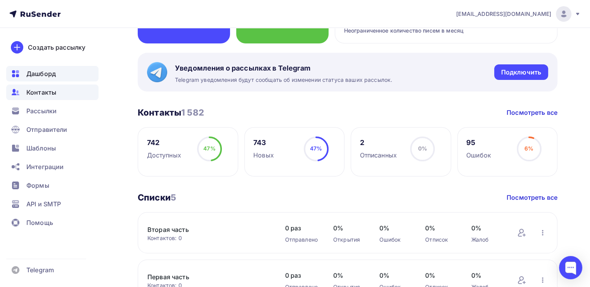
click at [52, 95] on span "Контакты" at bounding box center [41, 92] width 30 height 9
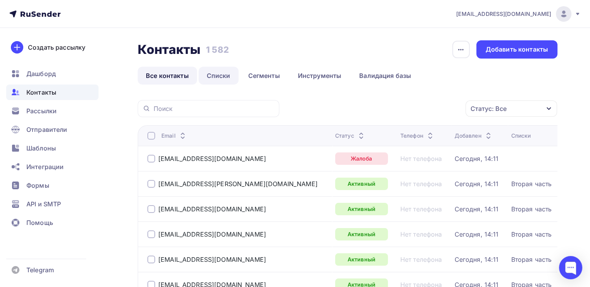
click at [232, 77] on link "Списки" at bounding box center [218, 76] width 40 height 18
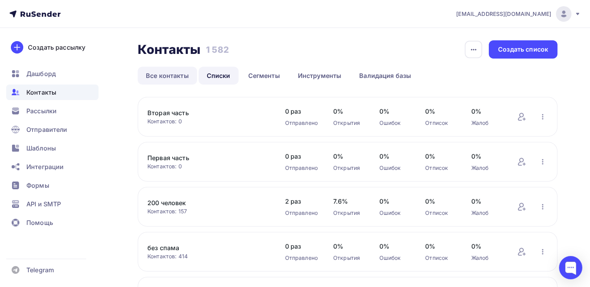
click at [162, 82] on link "Все контакты" at bounding box center [167, 76] width 59 height 18
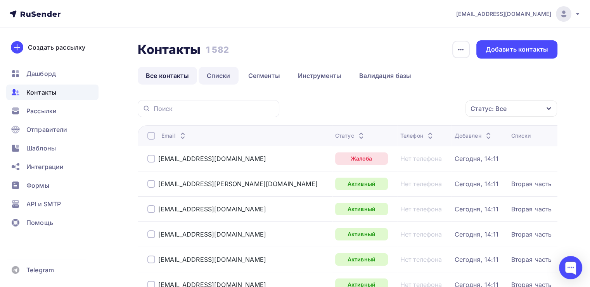
click at [222, 75] on link "Списки" at bounding box center [218, 76] width 40 height 18
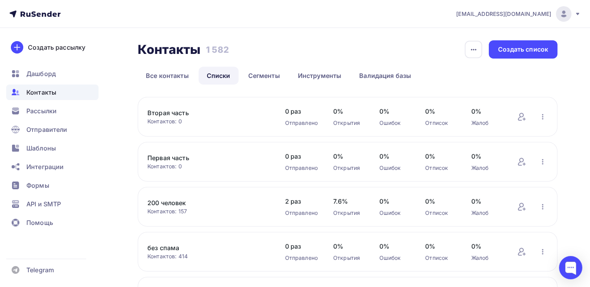
click at [182, 154] on link "Первая часть" at bounding box center [208, 157] width 122 height 9
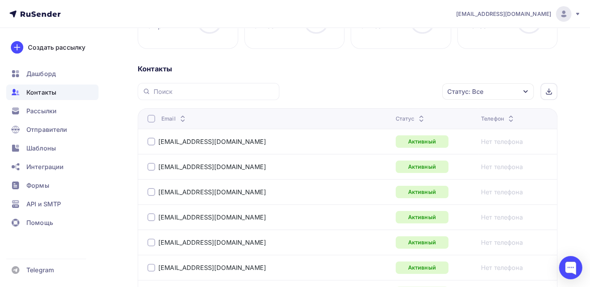
scroll to position [155, 0]
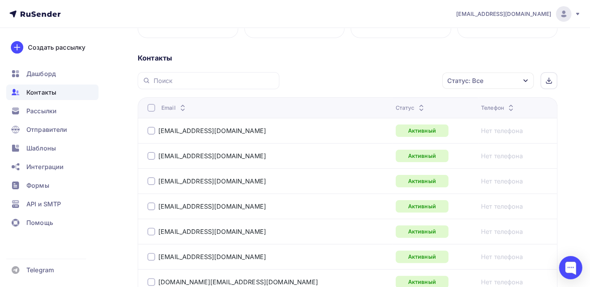
click at [154, 105] on div at bounding box center [151, 108] width 8 height 8
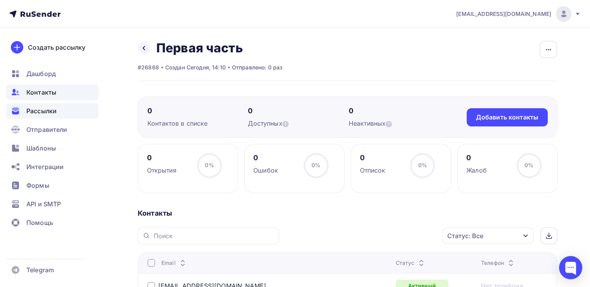
click at [48, 108] on span "Рассылки" at bounding box center [41, 110] width 30 height 9
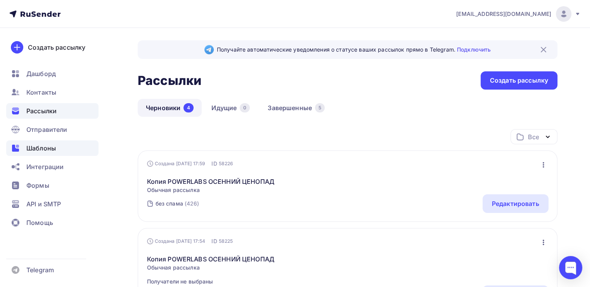
click at [48, 147] on span "Шаблоны" at bounding box center [40, 147] width 29 height 9
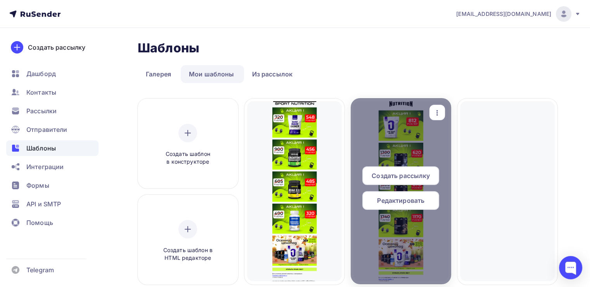
click at [415, 175] on span "Создать рассылку" at bounding box center [400, 175] width 58 height 9
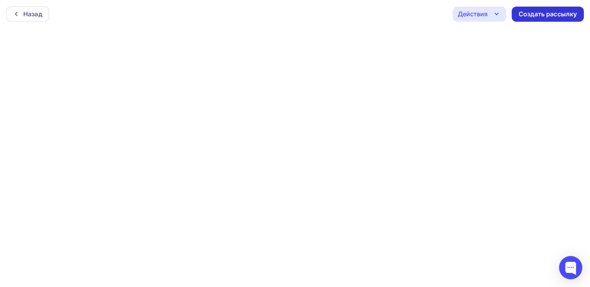
click at [529, 12] on div "Создать рассылку" at bounding box center [547, 14] width 58 height 9
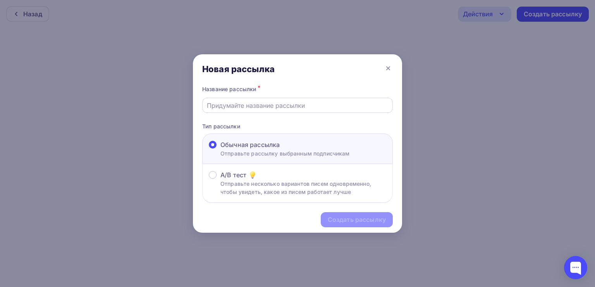
click at [324, 102] on input "text" at bounding box center [298, 105] width 182 height 9
click at [245, 106] on input "text" at bounding box center [298, 105] width 182 height 9
type input "Цены падают, как листья с деревьев 🍂🍂🍂"
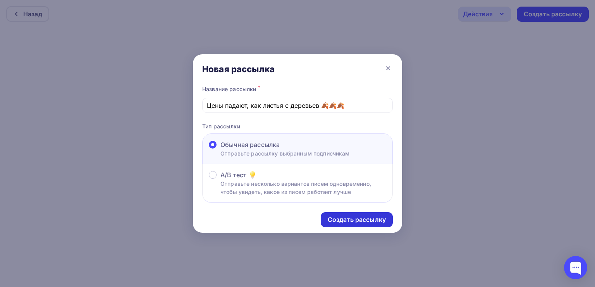
click at [362, 214] on div "Создать рассылку" at bounding box center [357, 219] width 72 height 15
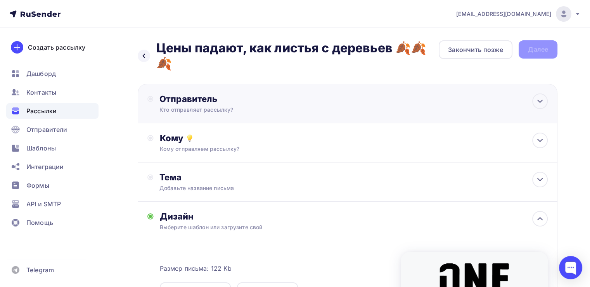
click at [257, 107] on div "Кто отправляет рассылку?" at bounding box center [234, 110] width 151 height 8
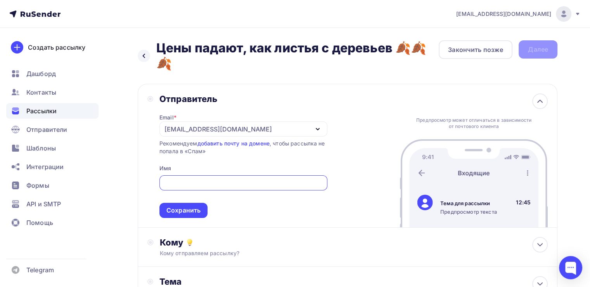
click at [205, 179] on input "text" at bounding box center [243, 182] width 159 height 9
click at [230, 185] on input "Powerlabs" at bounding box center [243, 182] width 159 height 9
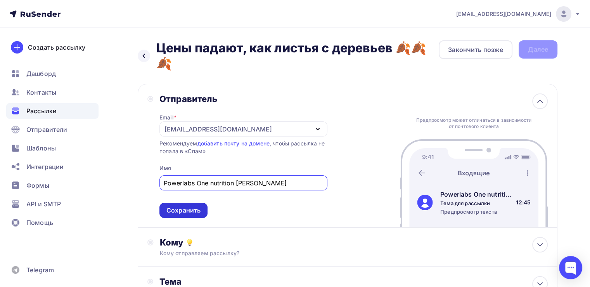
type input "Powerlabs One nutrition [PERSON_NAME]"
click at [193, 209] on div "Сохранить" at bounding box center [183, 210] width 34 height 9
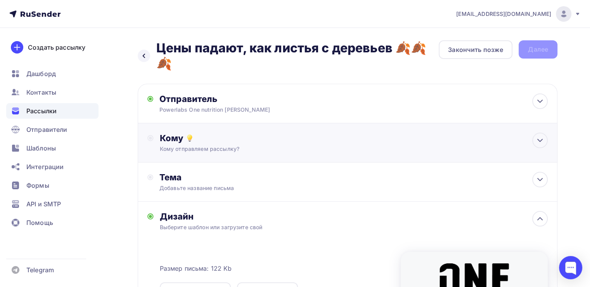
click at [231, 140] on div "Кому" at bounding box center [354, 138] width 388 height 11
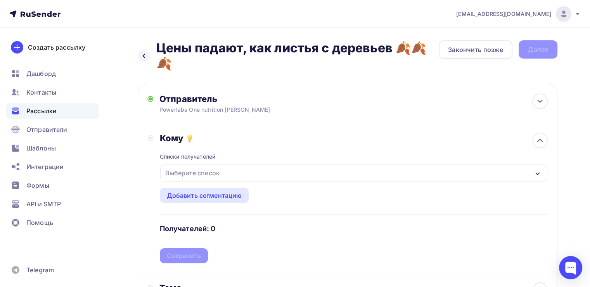
click at [233, 176] on div "Выберите список" at bounding box center [353, 173] width 387 height 18
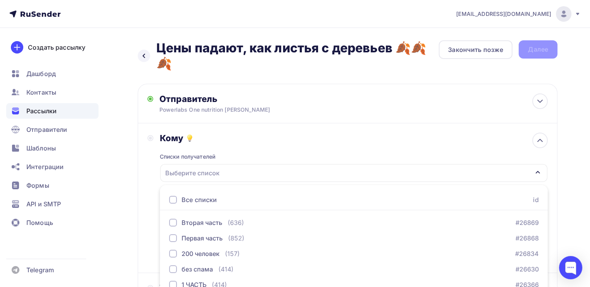
scroll to position [38, 0]
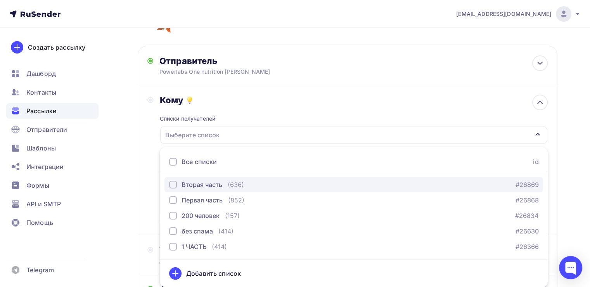
click at [169, 186] on div "button" at bounding box center [173, 185] width 8 height 8
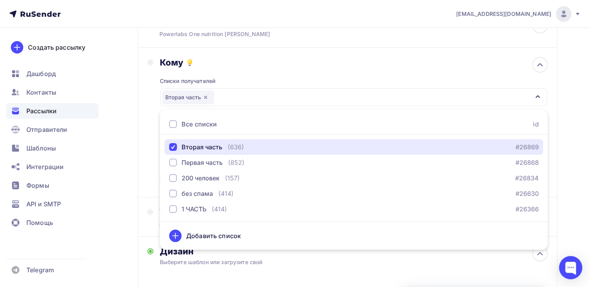
scroll to position [116, 0]
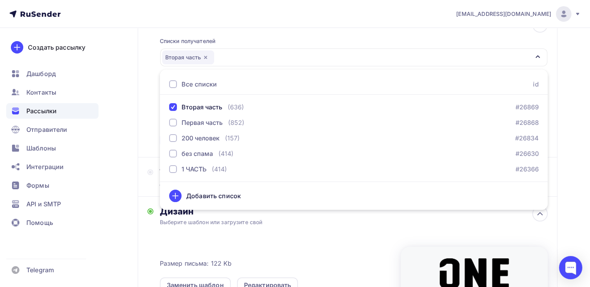
click at [131, 180] on div "Назад Цены падают, как листья с деревьев 🍂🍂🍂 Цены падают, как листья с деревьев…" at bounding box center [295, 184] width 590 height 545
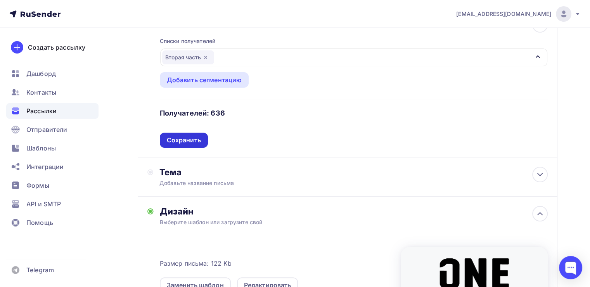
click at [190, 136] on div "Сохранить" at bounding box center [184, 140] width 34 height 9
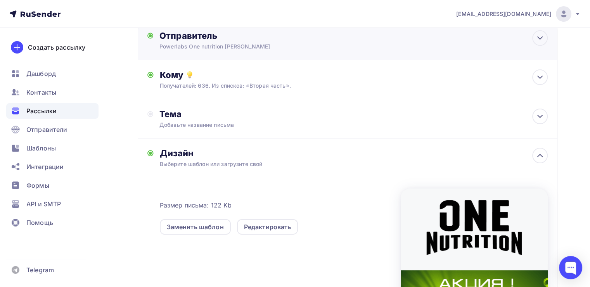
scroll to position [0, 0]
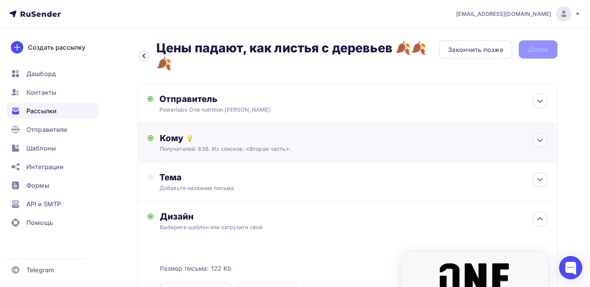
click at [241, 148] on div "Получателей: 636. Из списков: «Вторая часть»." at bounding box center [334, 149] width 349 height 8
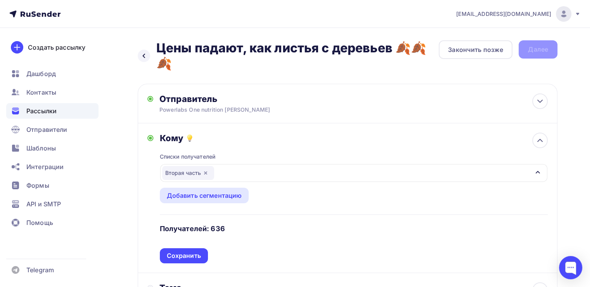
click at [206, 173] on icon "button" at bounding box center [205, 173] width 6 height 6
click at [205, 170] on div "Выберите список" at bounding box center [192, 173] width 60 height 14
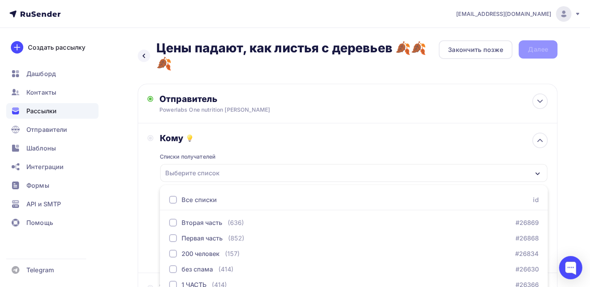
scroll to position [38, 0]
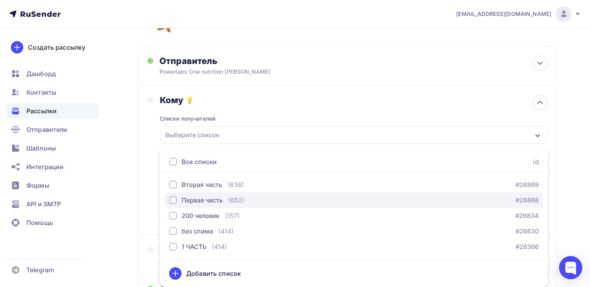
click at [212, 200] on div "Первая часть" at bounding box center [201, 199] width 41 height 9
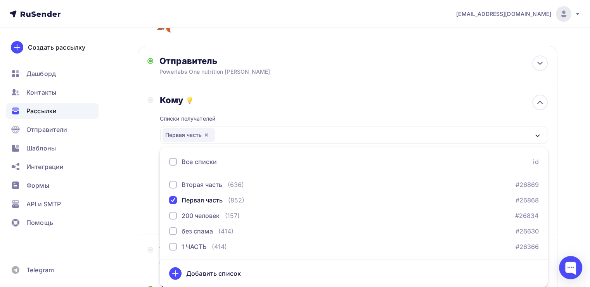
click at [120, 214] on div "Назад Цены падают, как листья с деревьев 🍂🍂🍂 Цены падают, как листья с деревьев…" at bounding box center [295, 262] width 590 height 545
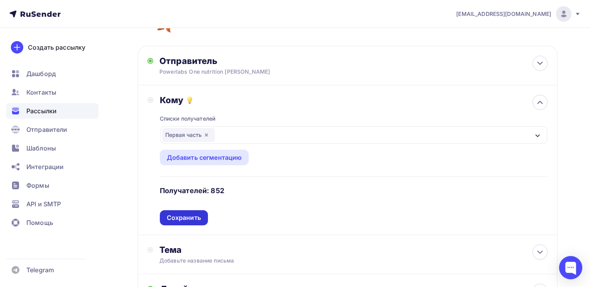
click at [189, 213] on div "Сохранить" at bounding box center [184, 217] width 34 height 9
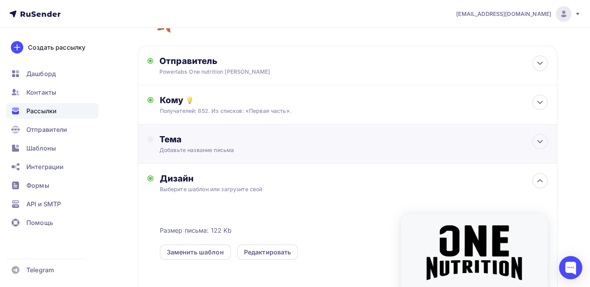
click at [205, 153] on div "Тема Добавьте название письма Тема * Рекомендуем использовать не более 150 симв…" at bounding box center [347, 143] width 419 height 39
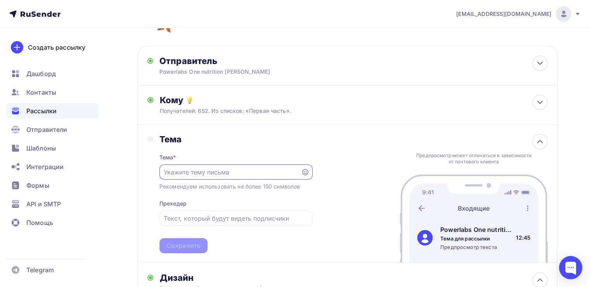
scroll to position [0, 0]
click at [206, 175] on input "text" at bounding box center [230, 172] width 133 height 9
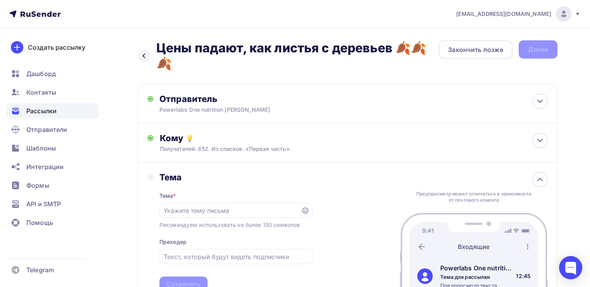
drag, startPoint x: 181, startPoint y: 64, endPoint x: 195, endPoint y: 71, distance: 15.1
click at [195, 71] on h2 "Цены падают, как листья с деревьев 🍂🍂🍂" at bounding box center [297, 55] width 282 height 31
copy h2 "Цены падают, как листья с деревьев 🍂🍂🍂"
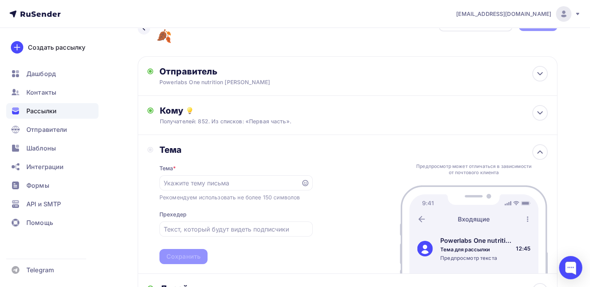
scroll to position [116, 0]
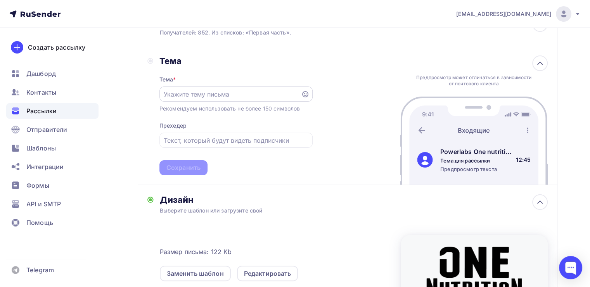
drag, startPoint x: 197, startPoint y: 103, endPoint x: 200, endPoint y: 97, distance: 6.9
click at [197, 102] on div "Тема * Рекомендуем использовать не более 150 символов Прехедер Сохранить" at bounding box center [235, 120] width 153 height 109
click at [200, 97] on input "text" at bounding box center [230, 94] width 133 height 9
paste input "Цены падают, как листья с деревьев 🍂🍂🍂"
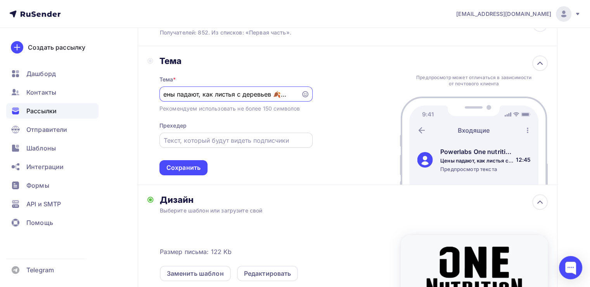
type input "Цены падают, как листья с деревьев 🍂🍂🍂"
click at [212, 139] on input "text" at bounding box center [236, 140] width 144 height 9
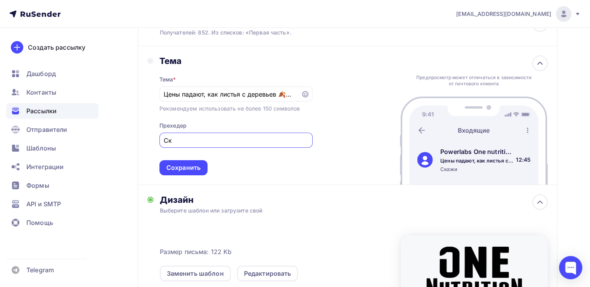
type input "С"
type input "Скажите нет осенней хандре, пополните свой ассортимент новинками"
click at [185, 159] on div "Тема * Цены падают, как листья с деревьев 🍂🍂🍂 Рекомендуем использовать не более…" at bounding box center [235, 120] width 153 height 109
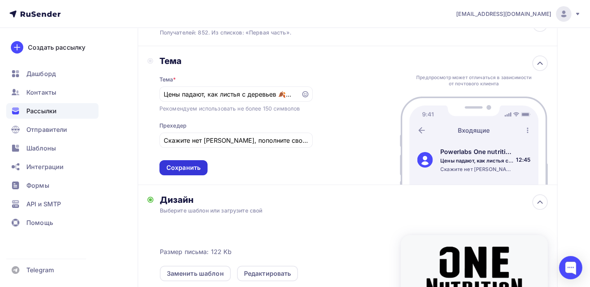
click at [181, 165] on div "Сохранить" at bounding box center [183, 167] width 34 height 9
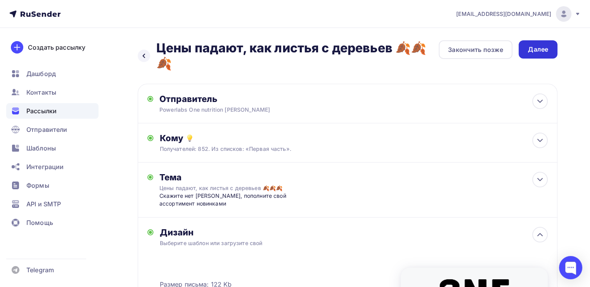
click at [541, 51] on div "Далее" at bounding box center [538, 49] width 20 height 9
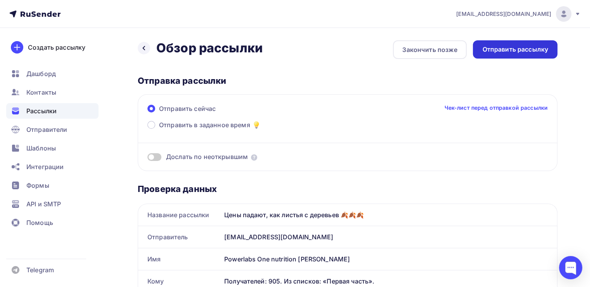
click at [485, 48] on div "Отправить рассылку" at bounding box center [515, 49] width 66 height 9
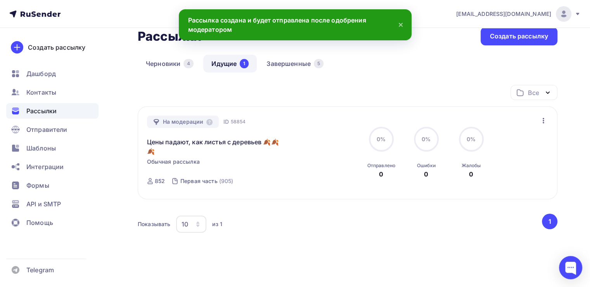
scroll to position [69, 0]
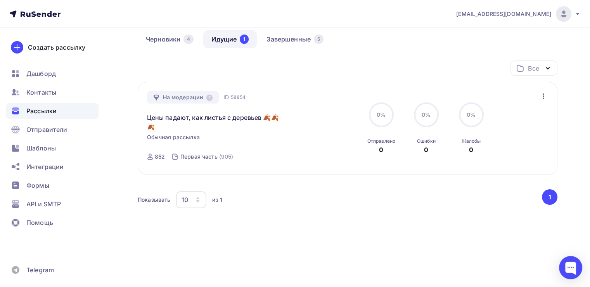
click at [544, 91] on icon "button" at bounding box center [543, 95] width 9 height 9
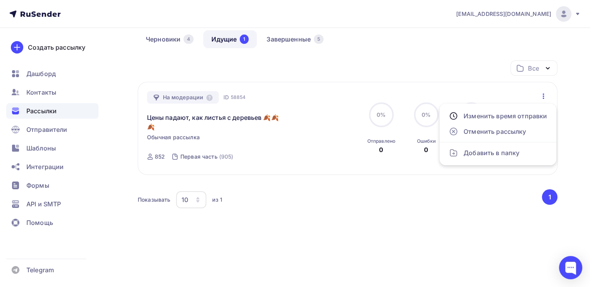
click at [358, 82] on div "На модерации ID 58854 Цены падают, как листья с деревьев 🍂🍂🍂 Обычная рассылка О…" at bounding box center [347, 128] width 419 height 93
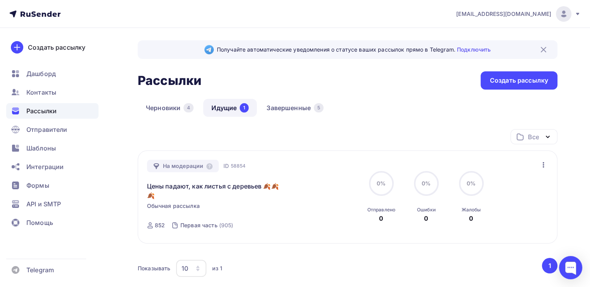
click at [543, 165] on icon "button" at bounding box center [543, 164] width 9 height 9
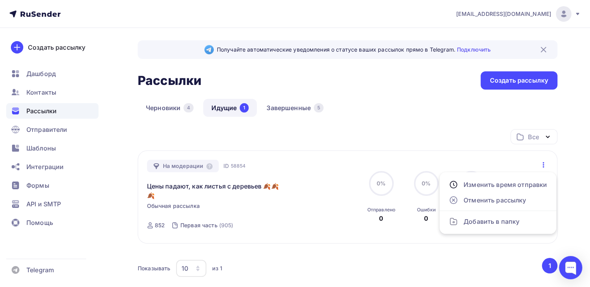
click at [433, 121] on div "Черновики 4 Идущие 1 Завершенные 5" at bounding box center [347, 114] width 419 height 30
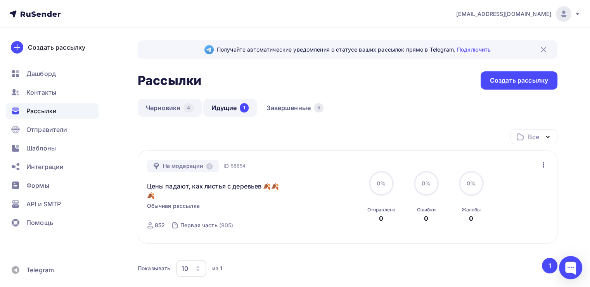
click at [162, 104] on link "Черновики 4" at bounding box center [170, 108] width 64 height 18
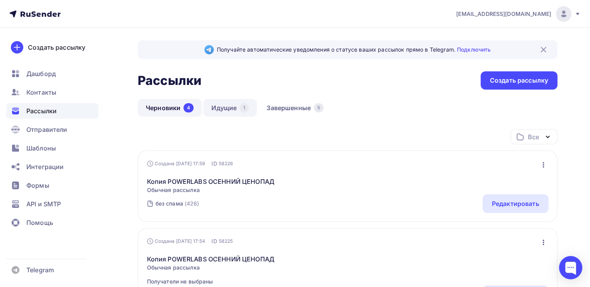
click at [214, 104] on link "Идущие 1" at bounding box center [230, 108] width 54 height 18
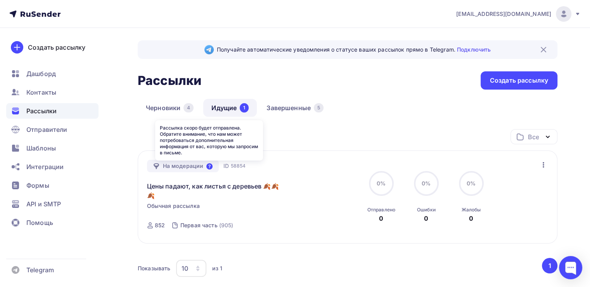
click at [210, 163] on icon at bounding box center [209, 166] width 6 height 6
